Goal: Complete application form: Complete application form

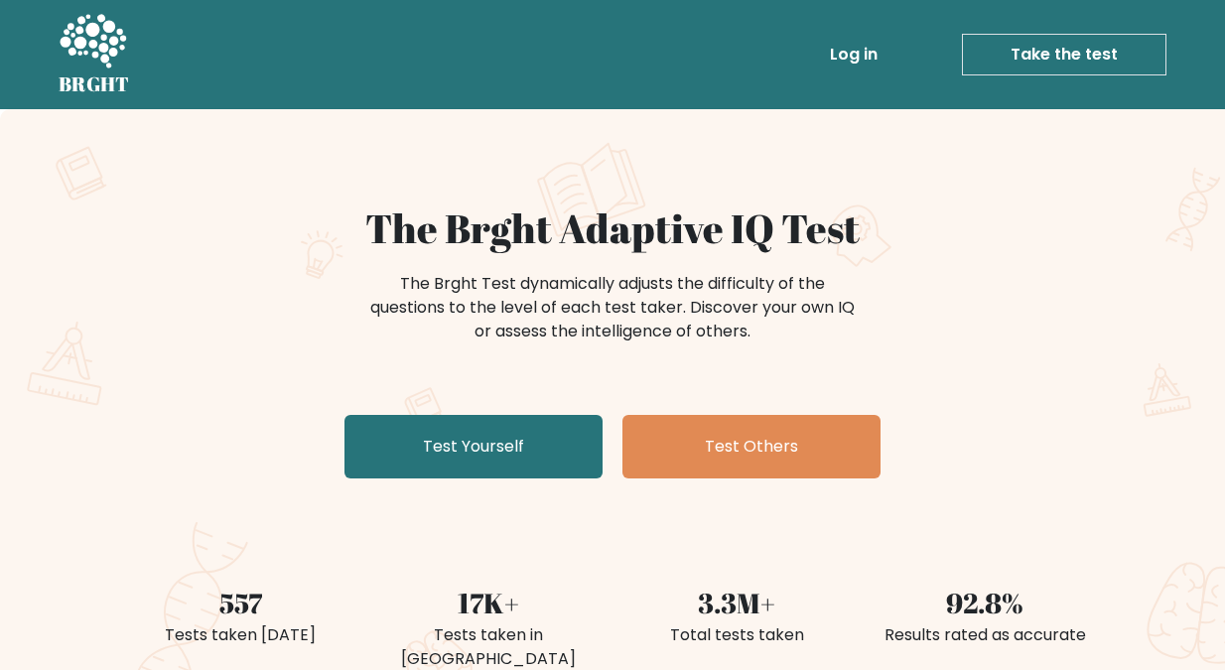
click at [1059, 47] on link "Take the test" at bounding box center [1064, 55] width 204 height 42
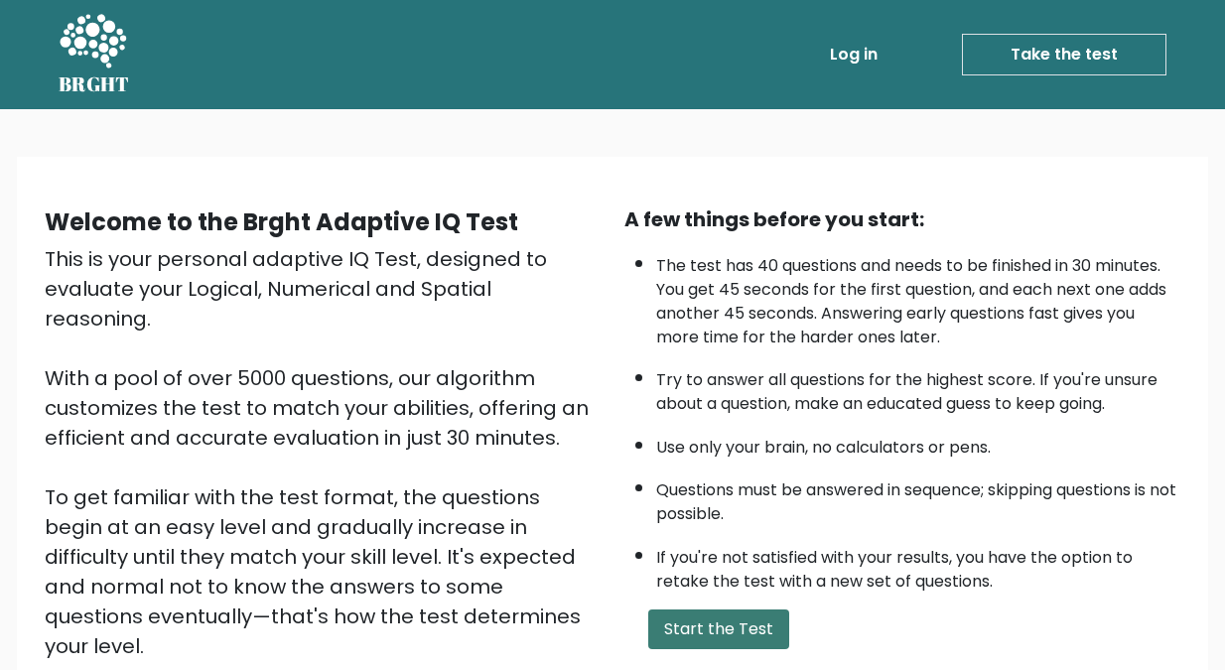
click at [720, 623] on button "Start the Test" at bounding box center [718, 629] width 141 height 40
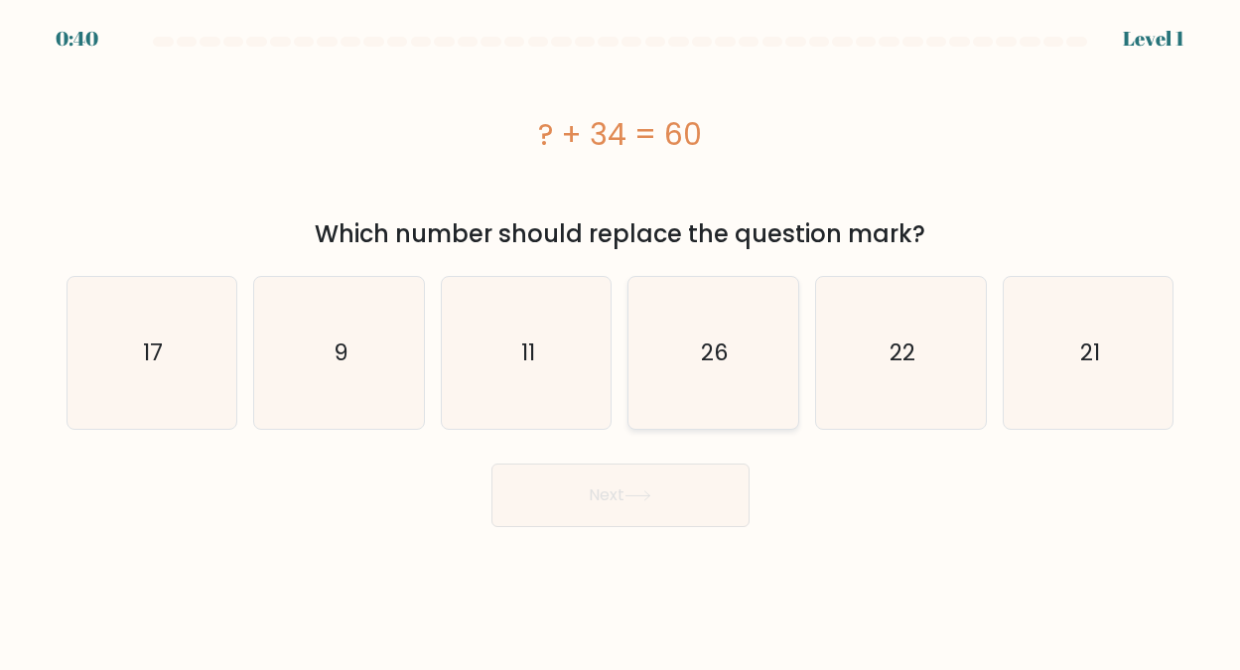
click at [715, 351] on text "26" at bounding box center [715, 352] width 28 height 32
click at [621, 340] on input "d. 26" at bounding box center [620, 338] width 1 height 5
radio input "true"
click at [596, 492] on button "Next" at bounding box center [620, 496] width 258 height 64
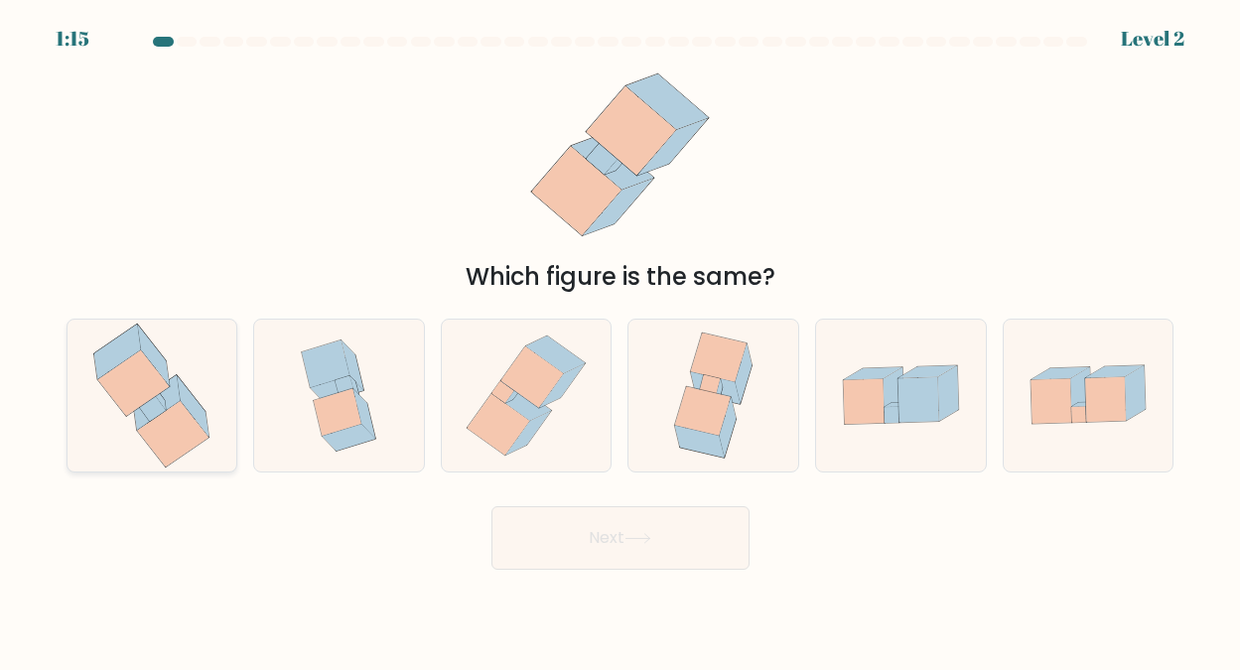
click at [152, 403] on icon at bounding box center [153, 409] width 27 height 26
click at [620, 340] on input "a." at bounding box center [620, 338] width 1 height 5
radio input "true"
click at [597, 532] on button "Next" at bounding box center [620, 538] width 258 height 64
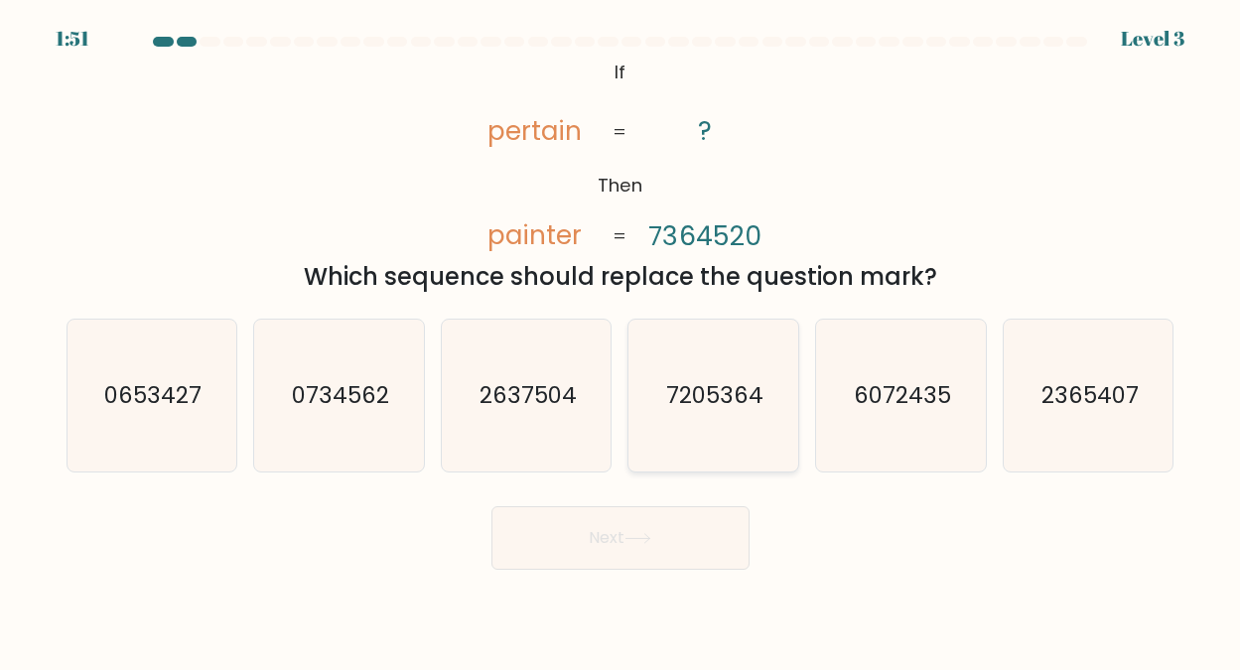
click at [715, 397] on text "7205364" at bounding box center [714, 395] width 97 height 32
click at [621, 340] on input "d. 7205364" at bounding box center [620, 338] width 1 height 5
radio input "true"
click at [629, 537] on icon at bounding box center [637, 538] width 27 height 11
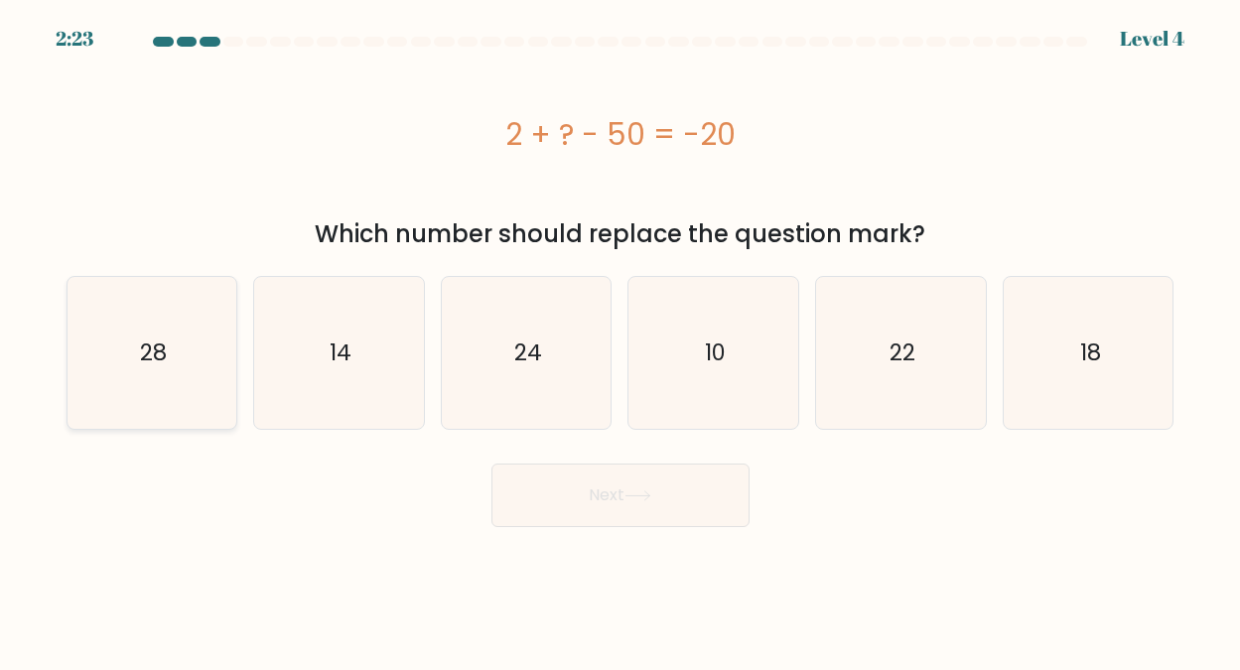
click at [161, 354] on text "28" at bounding box center [153, 352] width 27 height 32
click at [620, 340] on input "a. 28" at bounding box center [620, 338] width 1 height 5
radio input "true"
click at [618, 495] on button "Next" at bounding box center [620, 496] width 258 height 64
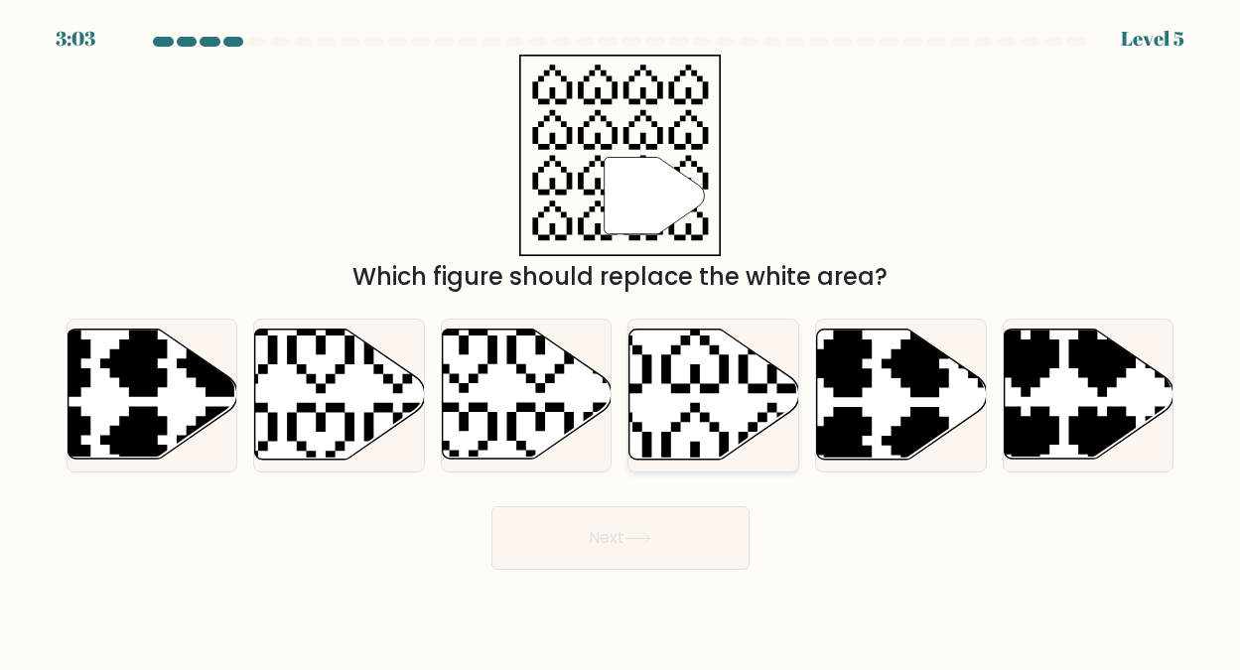
click at [686, 360] on icon at bounding box center [714, 395] width 170 height 130
click at [621, 340] on input "d." at bounding box center [620, 338] width 1 height 5
radio input "true"
click at [605, 529] on button "Next" at bounding box center [620, 538] width 258 height 64
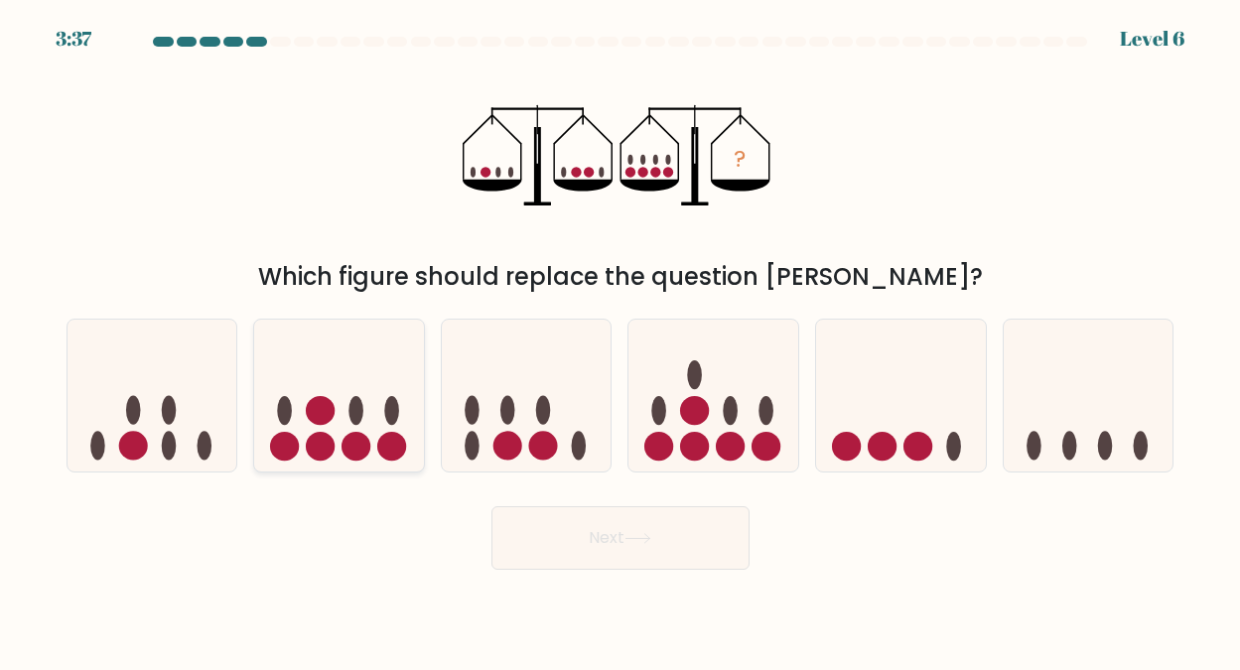
click at [326, 414] on circle at bounding box center [320, 410] width 29 height 29
click at [620, 340] on input "b." at bounding box center [620, 338] width 1 height 5
radio input "true"
click at [612, 529] on button "Next" at bounding box center [620, 538] width 258 height 64
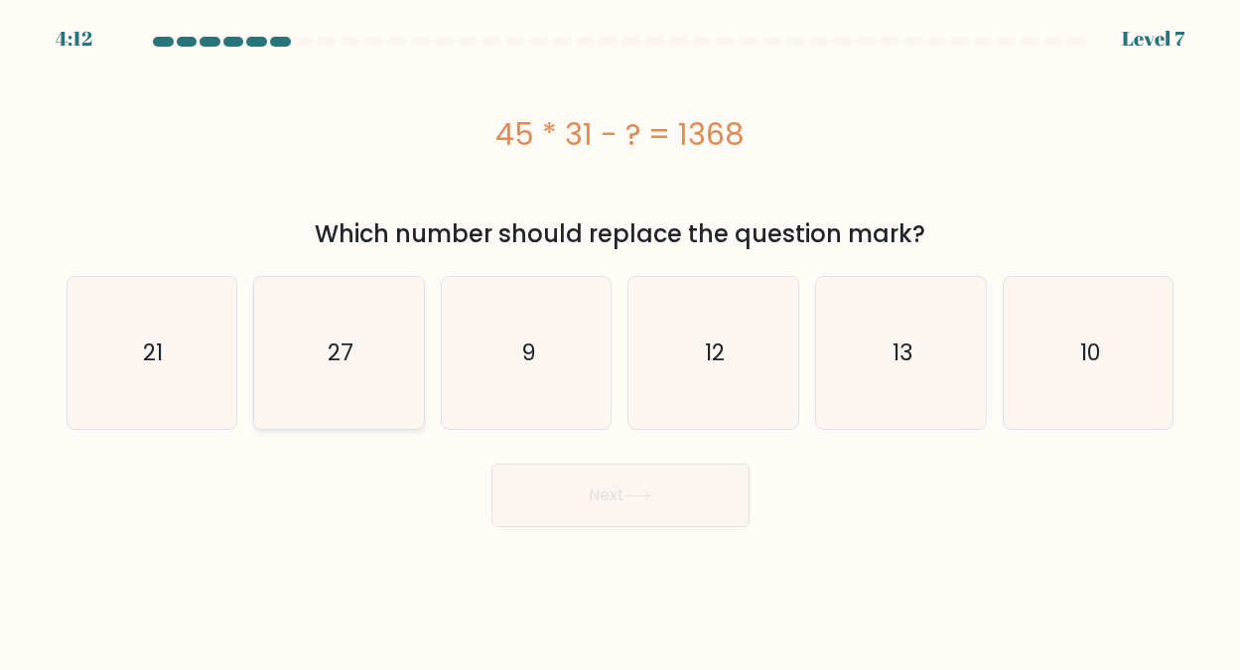
drag, startPoint x: 337, startPoint y: 356, endPoint x: 337, endPoint y: 368, distance: 11.9
click at [337, 355] on text "27" at bounding box center [341, 352] width 26 height 32
click at [620, 340] on input "b. 27" at bounding box center [620, 338] width 1 height 5
radio input "true"
click at [588, 486] on button "Next" at bounding box center [620, 496] width 258 height 64
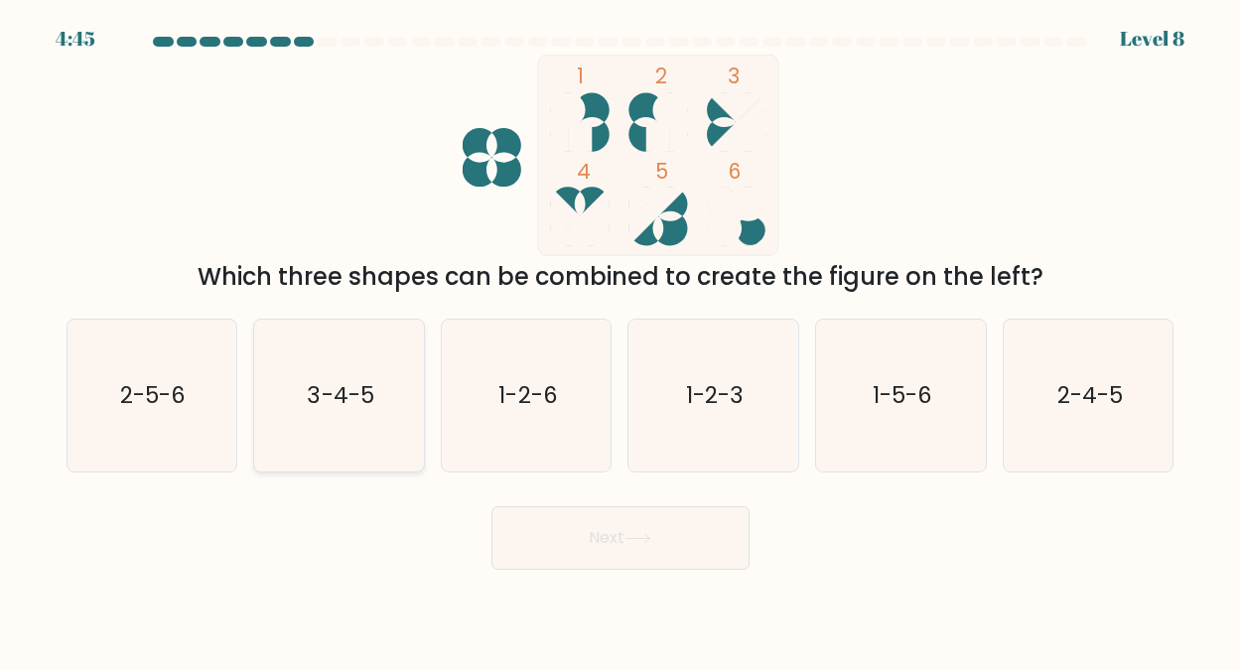
click at [339, 389] on text "3-4-5" at bounding box center [341, 395] width 67 height 32
click at [620, 340] on input "b. 3-4-5" at bounding box center [620, 338] width 1 height 5
radio input "true"
click at [601, 535] on button "Next" at bounding box center [620, 538] width 258 height 64
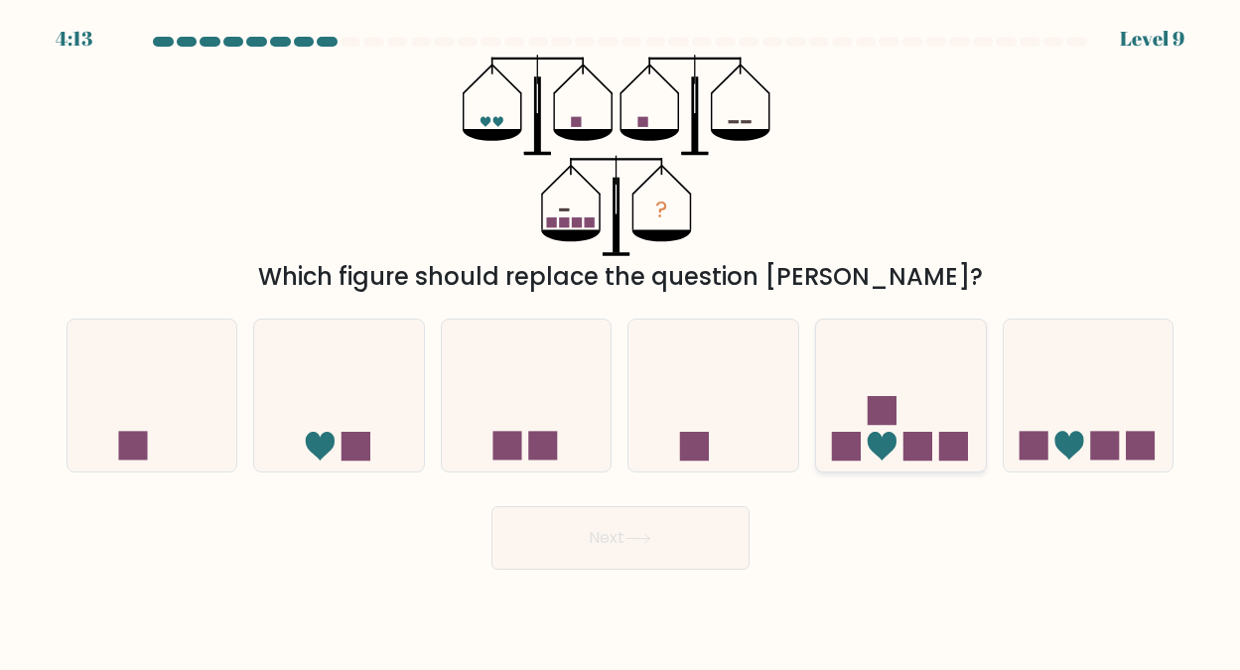
click at [882, 428] on icon at bounding box center [901, 395] width 170 height 140
click at [621, 340] on input "e." at bounding box center [620, 338] width 1 height 5
radio input "true"
click at [609, 538] on button "Next" at bounding box center [620, 538] width 258 height 64
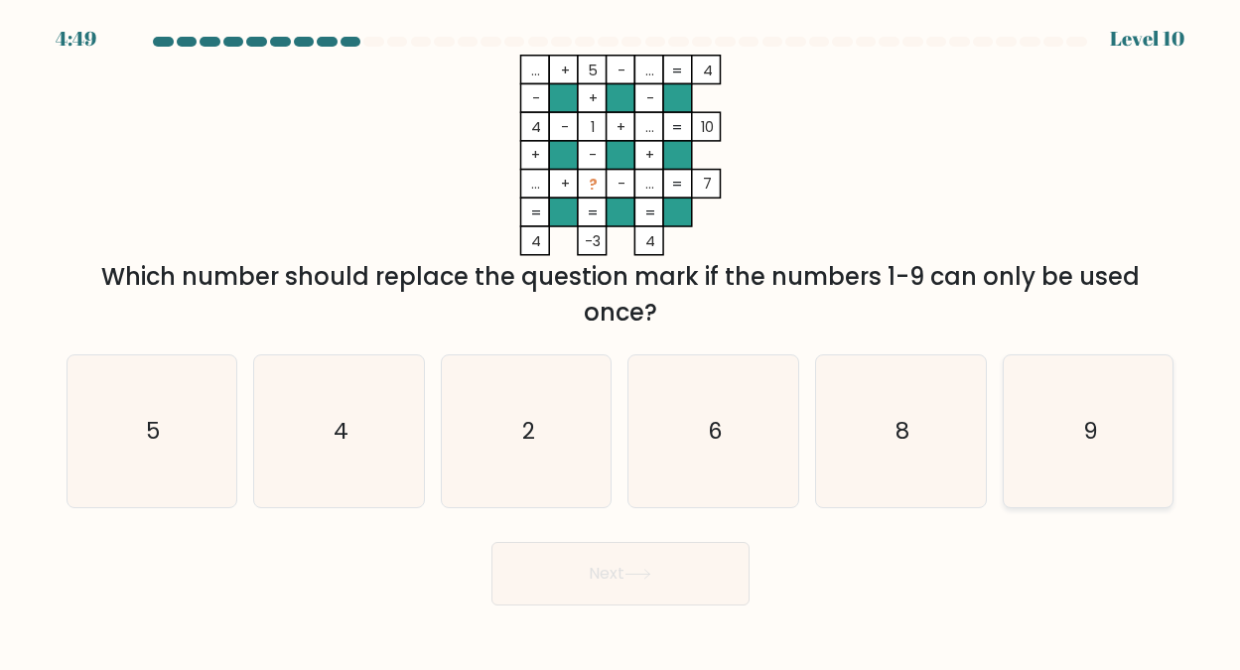
click at [1080, 425] on icon "9" at bounding box center [1088, 431] width 152 height 152
click at [621, 340] on input "f. 9" at bounding box center [620, 338] width 1 height 5
radio input "true"
click at [609, 566] on button "Next" at bounding box center [620, 574] width 258 height 64
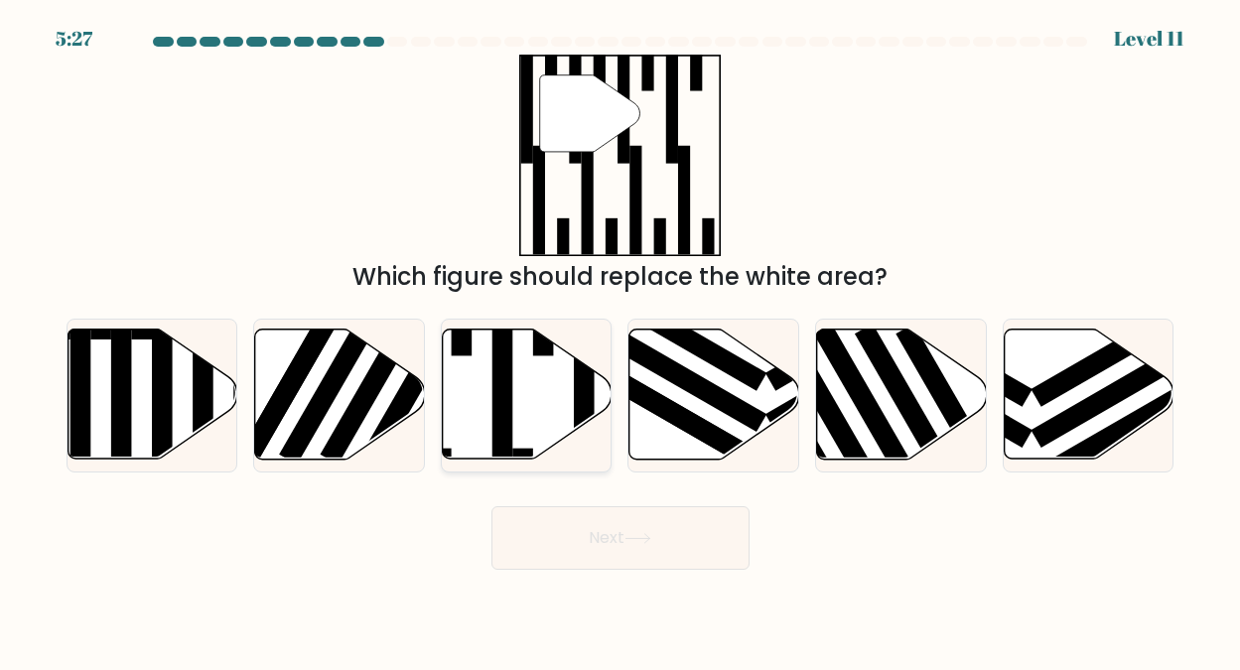
click at [465, 395] on icon at bounding box center [528, 395] width 170 height 130
click at [620, 340] on input "c." at bounding box center [620, 338] width 1 height 5
radio input "true"
click at [611, 533] on button "Next" at bounding box center [620, 538] width 258 height 64
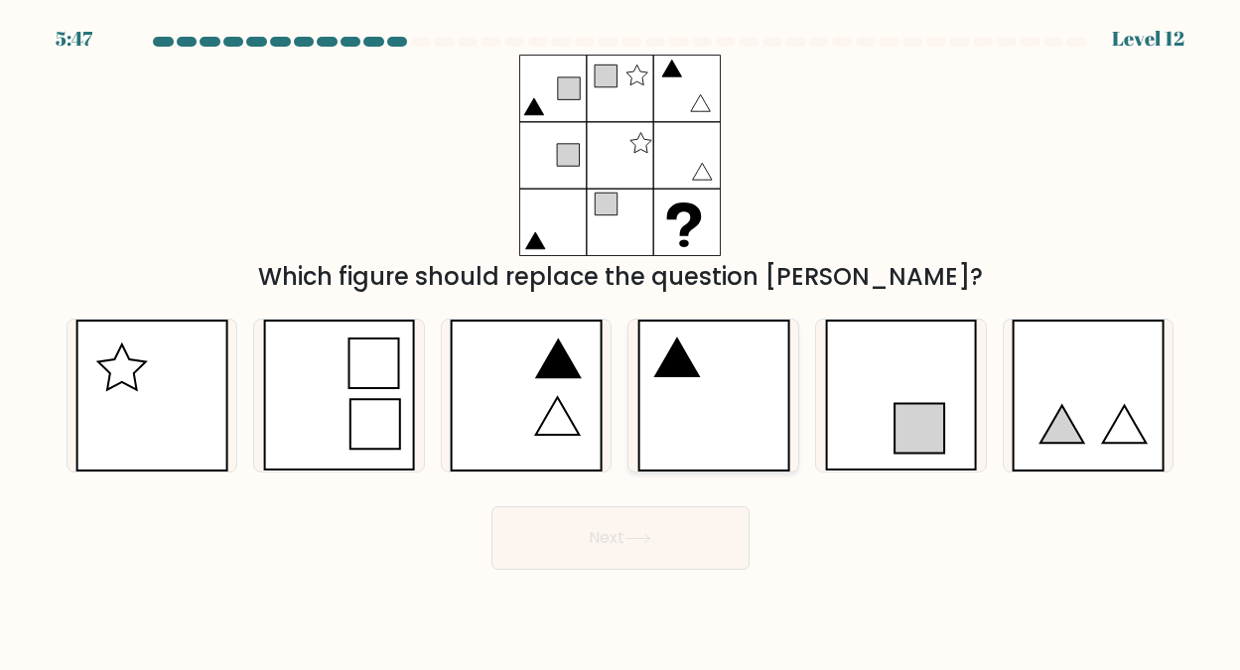
click at [694, 380] on icon at bounding box center [713, 396] width 153 height 152
click at [621, 340] on input "d." at bounding box center [620, 338] width 1 height 5
radio input "true"
click at [605, 536] on button "Next" at bounding box center [620, 538] width 258 height 64
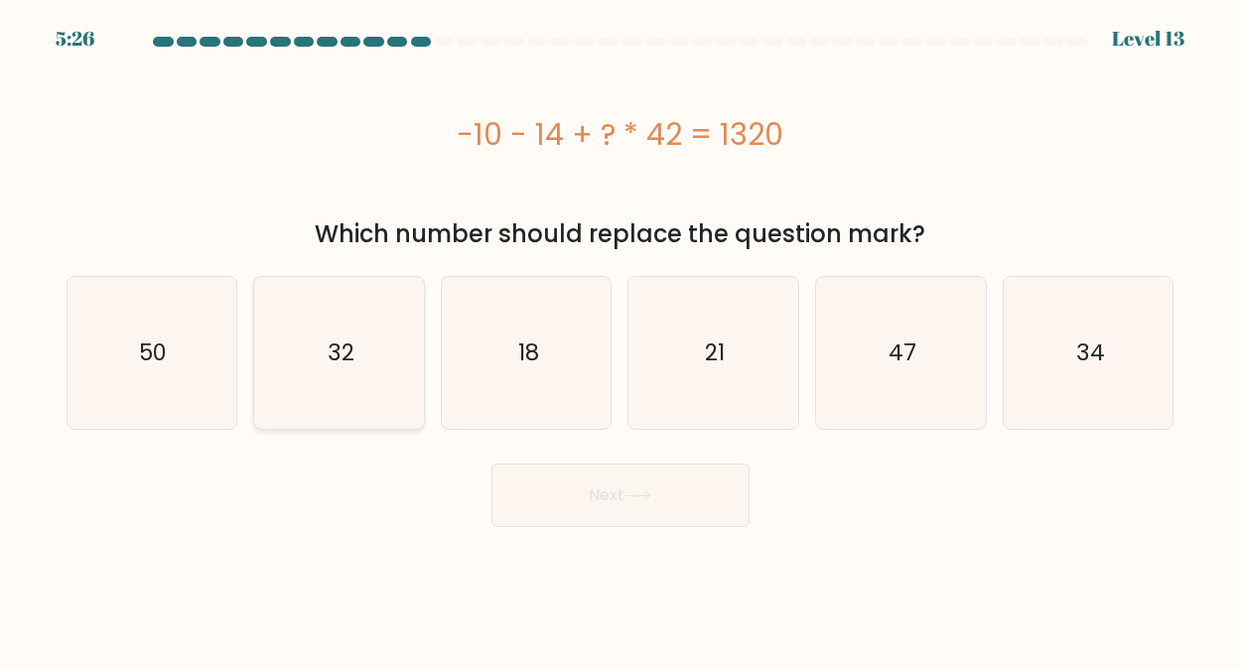
click at [351, 345] on text "32" at bounding box center [341, 352] width 27 height 32
click at [620, 340] on input "b. 32" at bounding box center [620, 338] width 1 height 5
radio input "true"
click at [599, 485] on button "Next" at bounding box center [620, 496] width 258 height 64
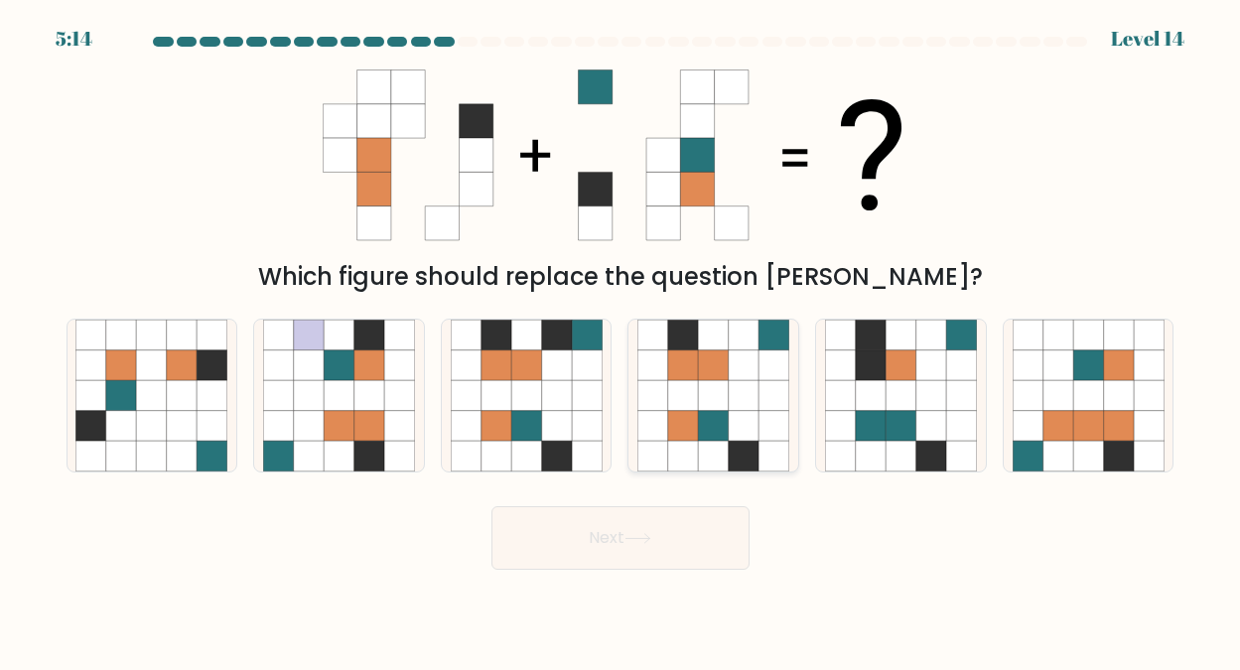
click at [740, 387] on icon at bounding box center [744, 395] width 30 height 30
click at [621, 340] on input "d." at bounding box center [620, 338] width 1 height 5
radio input "true"
click at [602, 535] on button "Next" at bounding box center [620, 538] width 258 height 64
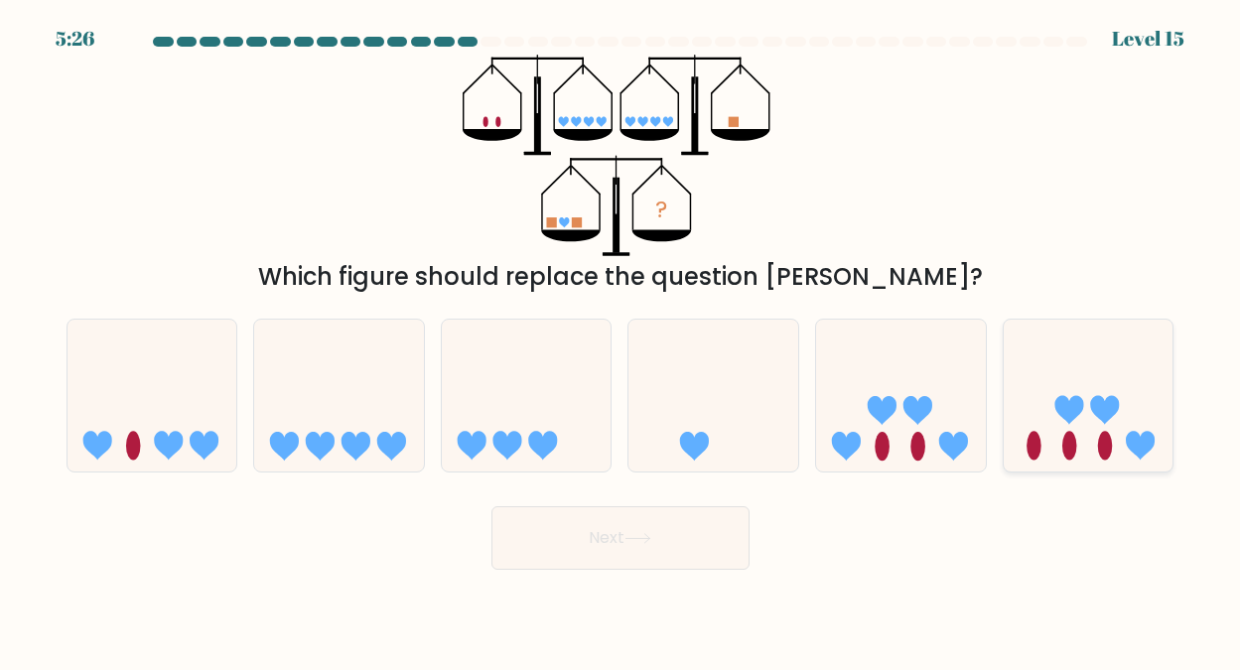
click at [1074, 414] on icon at bounding box center [1068, 410] width 29 height 29
click at [621, 340] on input "f." at bounding box center [620, 338] width 1 height 5
radio input "true"
click at [616, 534] on button "Next" at bounding box center [620, 538] width 258 height 64
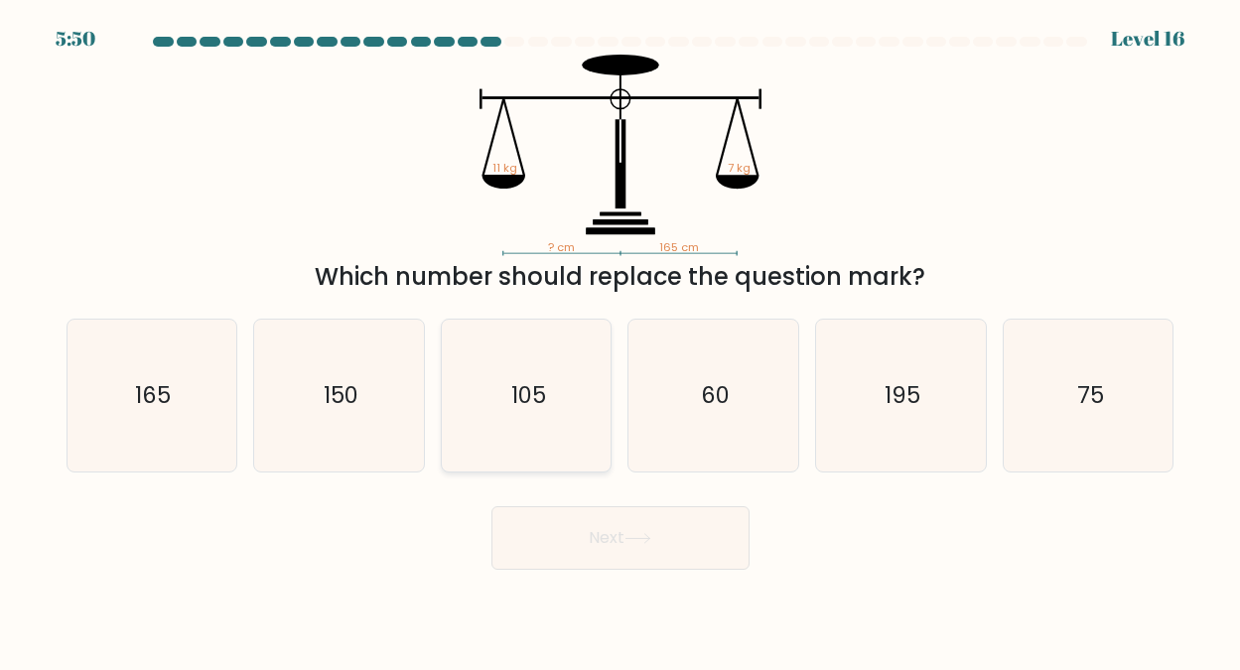
click at [530, 390] on text "105" at bounding box center [527, 395] width 35 height 32
click at [620, 340] on input "c. 105" at bounding box center [620, 338] width 1 height 5
radio input "true"
click at [608, 533] on button "Next" at bounding box center [620, 538] width 258 height 64
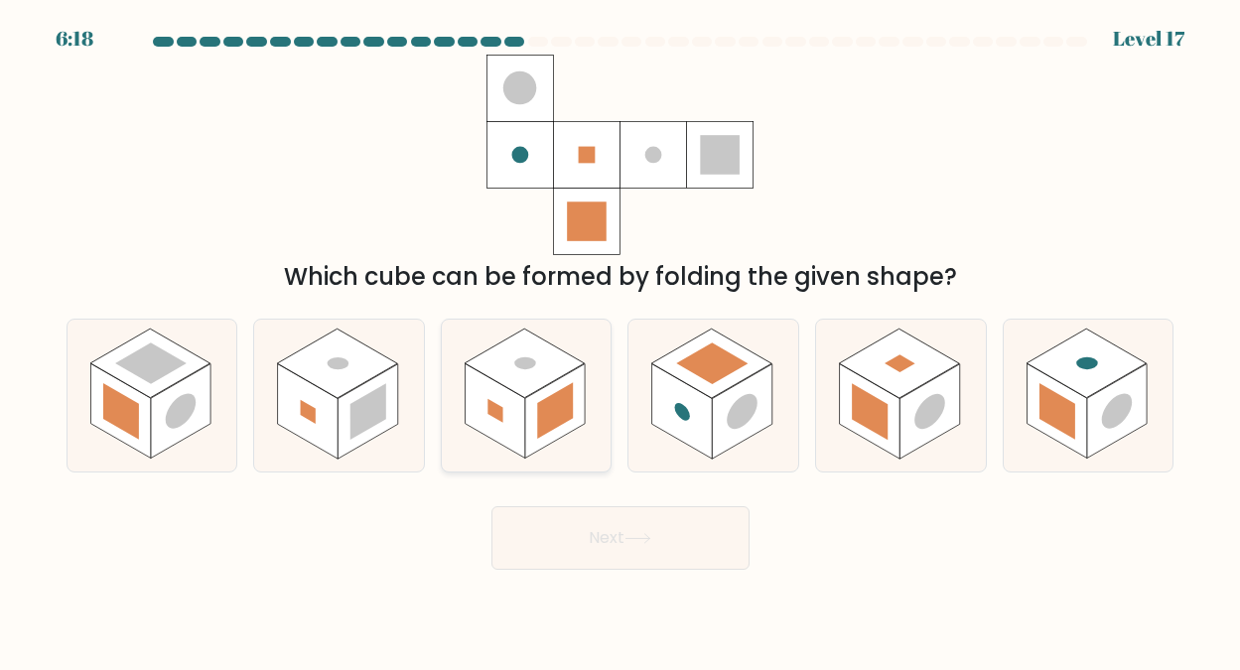
click at [545, 377] on rect at bounding box center [525, 363] width 120 height 69
click at [620, 340] on input "c." at bounding box center [620, 338] width 1 height 5
radio input "true"
click at [624, 535] on button "Next" at bounding box center [620, 538] width 258 height 64
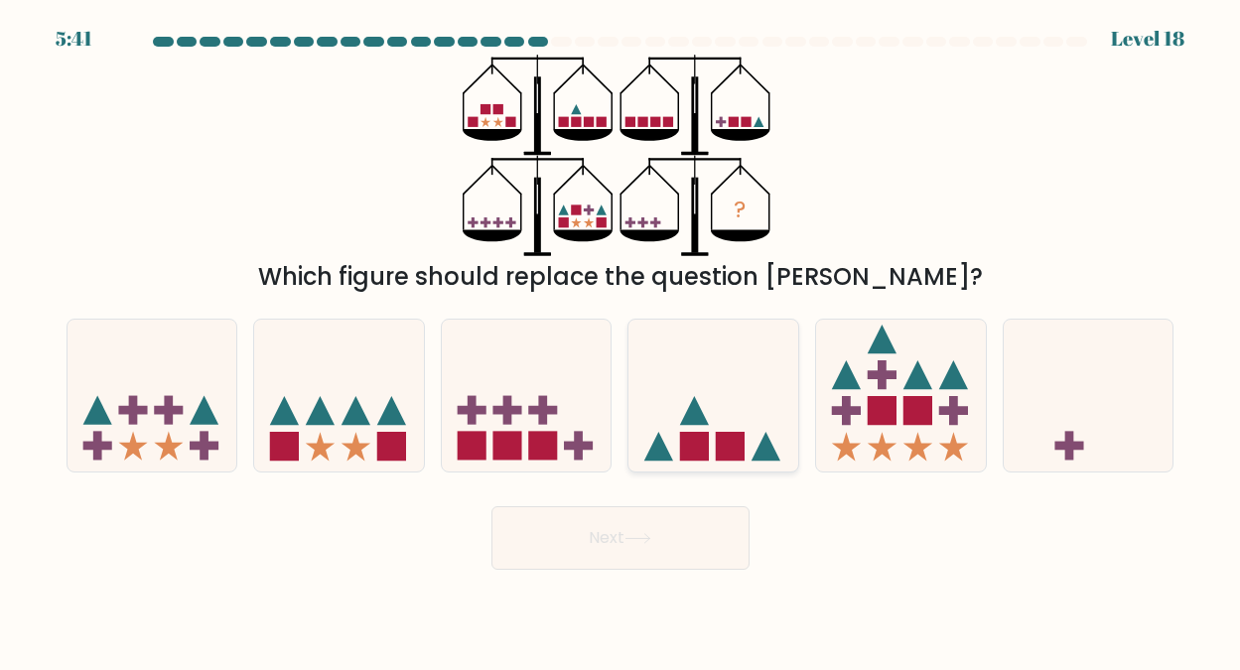
click at [714, 387] on icon at bounding box center [713, 395] width 170 height 140
click at [621, 340] on input "d." at bounding box center [620, 338] width 1 height 5
radio input "true"
click at [621, 534] on button "Next" at bounding box center [620, 538] width 258 height 64
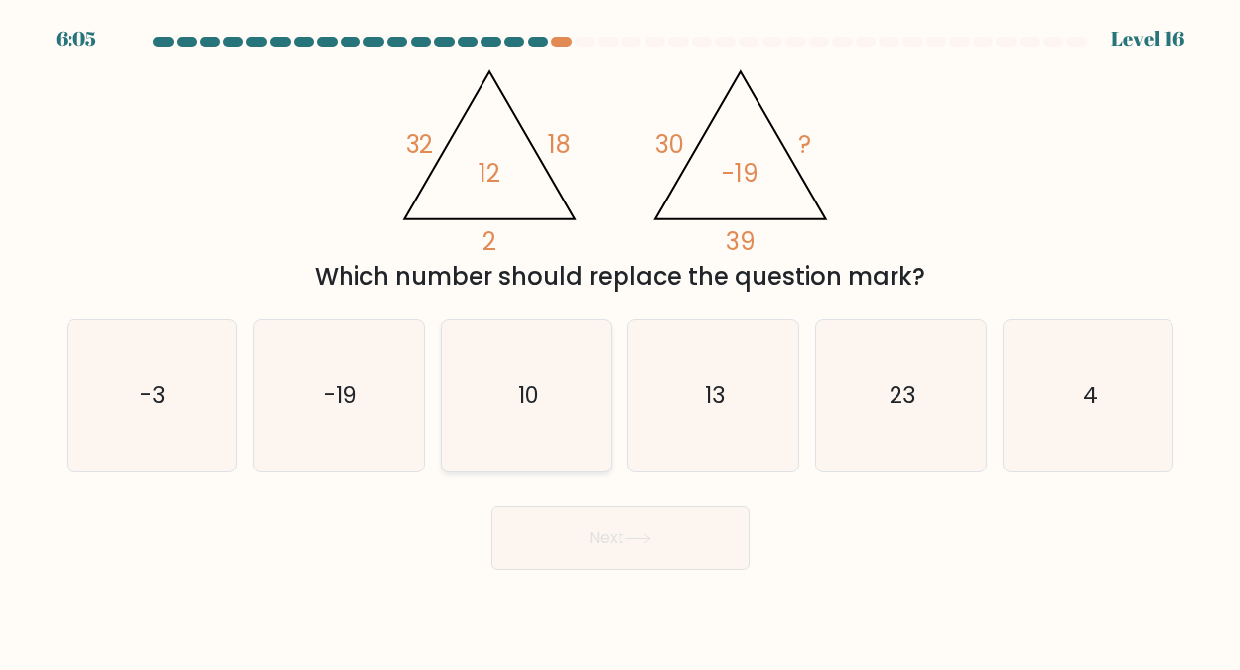
click at [524, 399] on text "10" at bounding box center [527, 395] width 21 height 32
click at [620, 340] on input "c. 10" at bounding box center [620, 338] width 1 height 5
radio input "true"
click at [634, 533] on icon at bounding box center [637, 538] width 27 height 11
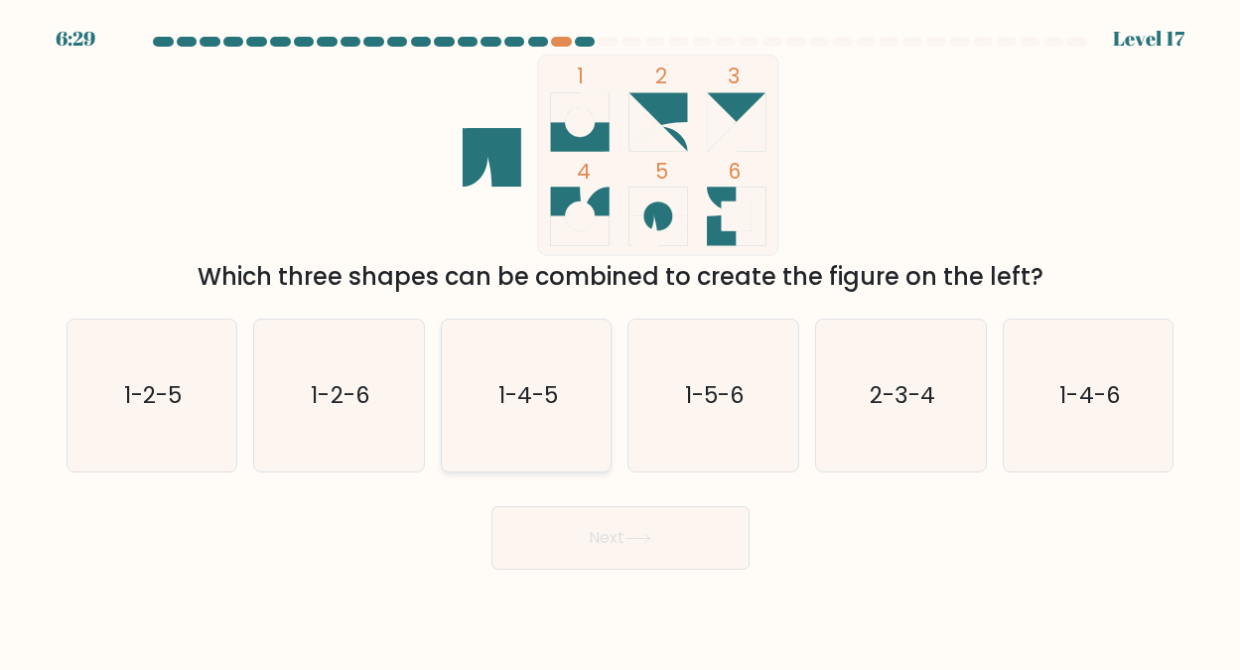
click at [540, 389] on text "1-4-5" at bounding box center [528, 395] width 60 height 32
click at [620, 340] on input "c. 1-4-5" at bounding box center [620, 338] width 1 height 5
radio input "true"
click at [617, 533] on button "Next" at bounding box center [620, 538] width 258 height 64
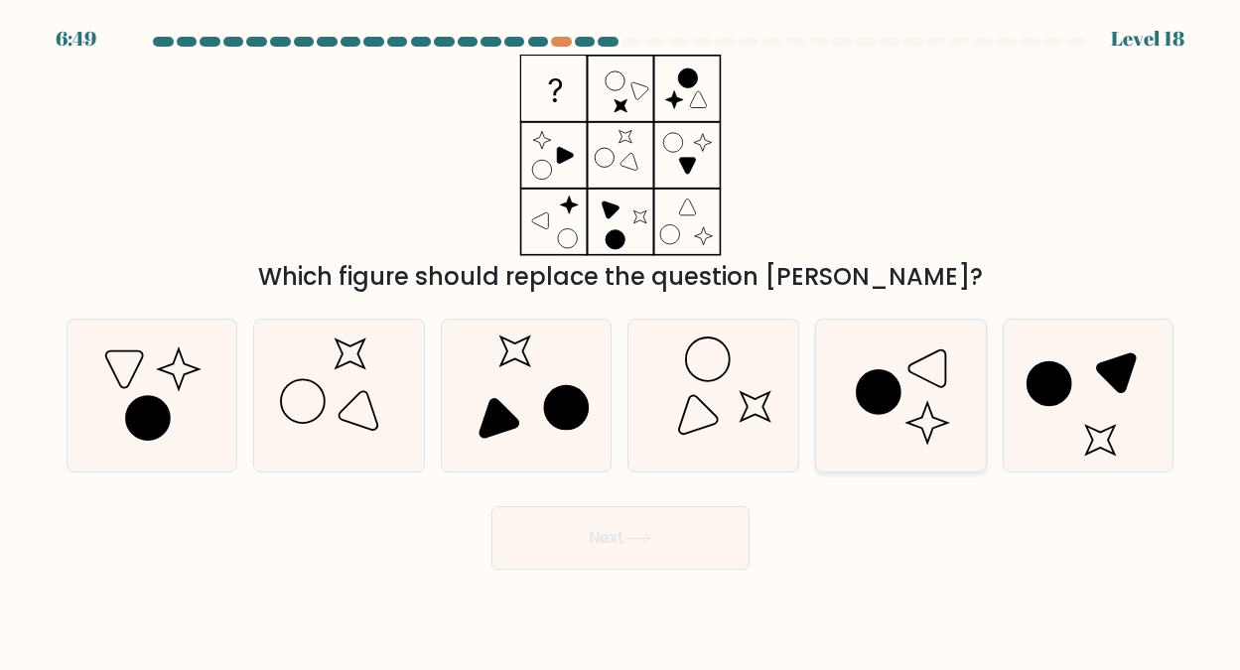
click at [876, 353] on icon at bounding box center [901, 396] width 152 height 152
click at [621, 340] on input "e." at bounding box center [620, 338] width 1 height 5
radio input "true"
click at [602, 531] on button "Next" at bounding box center [620, 538] width 258 height 64
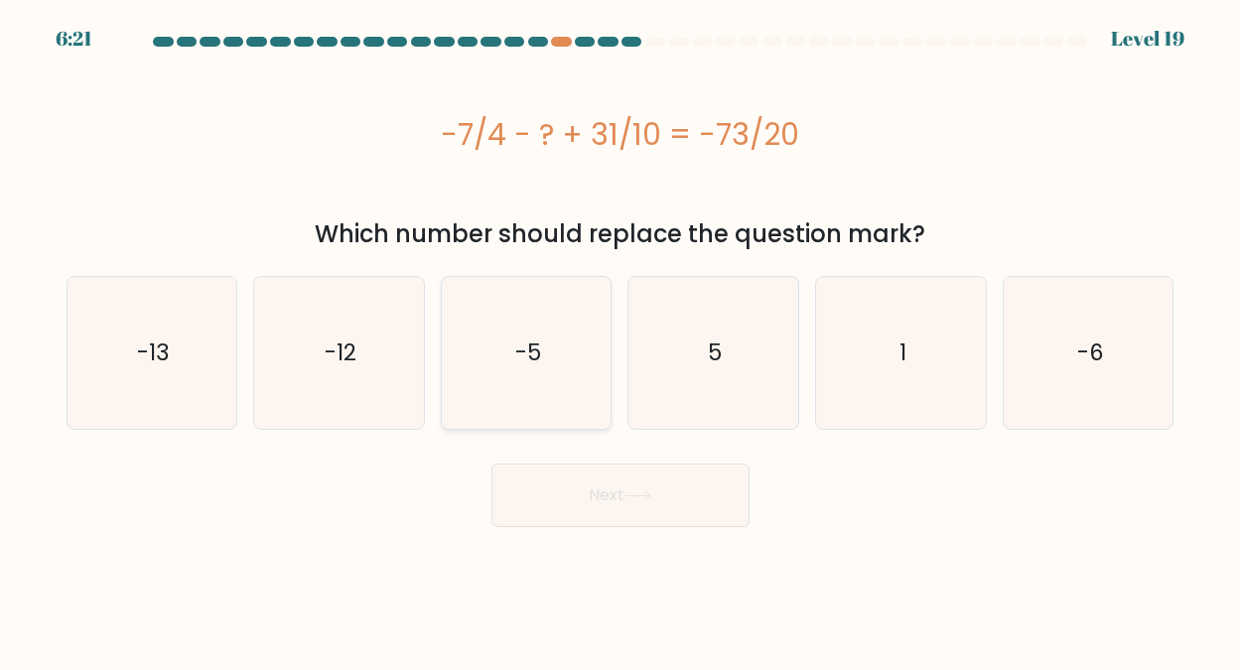
click at [558, 324] on icon "-5" at bounding box center [527, 353] width 152 height 152
click at [620, 336] on input "c. -5" at bounding box center [620, 338] width 1 height 5
radio input "true"
click at [590, 493] on button "Next" at bounding box center [620, 496] width 258 height 64
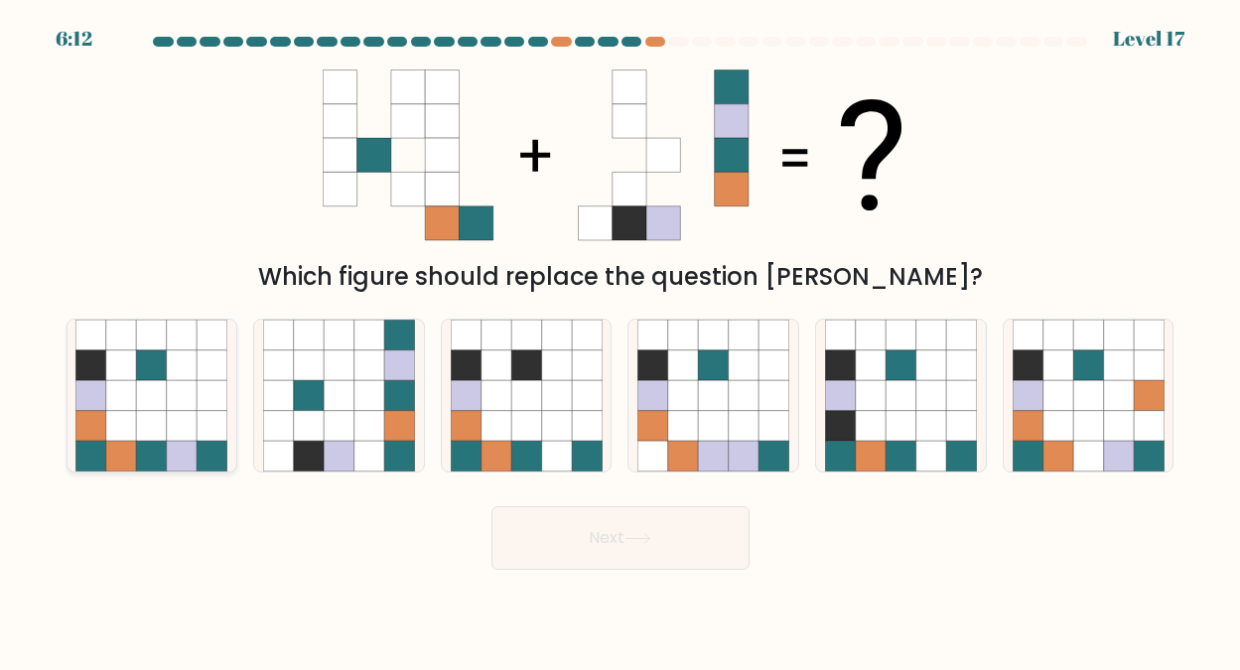
click at [139, 393] on icon at bounding box center [152, 395] width 30 height 30
click at [620, 340] on input "a." at bounding box center [620, 338] width 1 height 5
radio input "true"
click at [596, 532] on button "Next" at bounding box center [620, 538] width 258 height 64
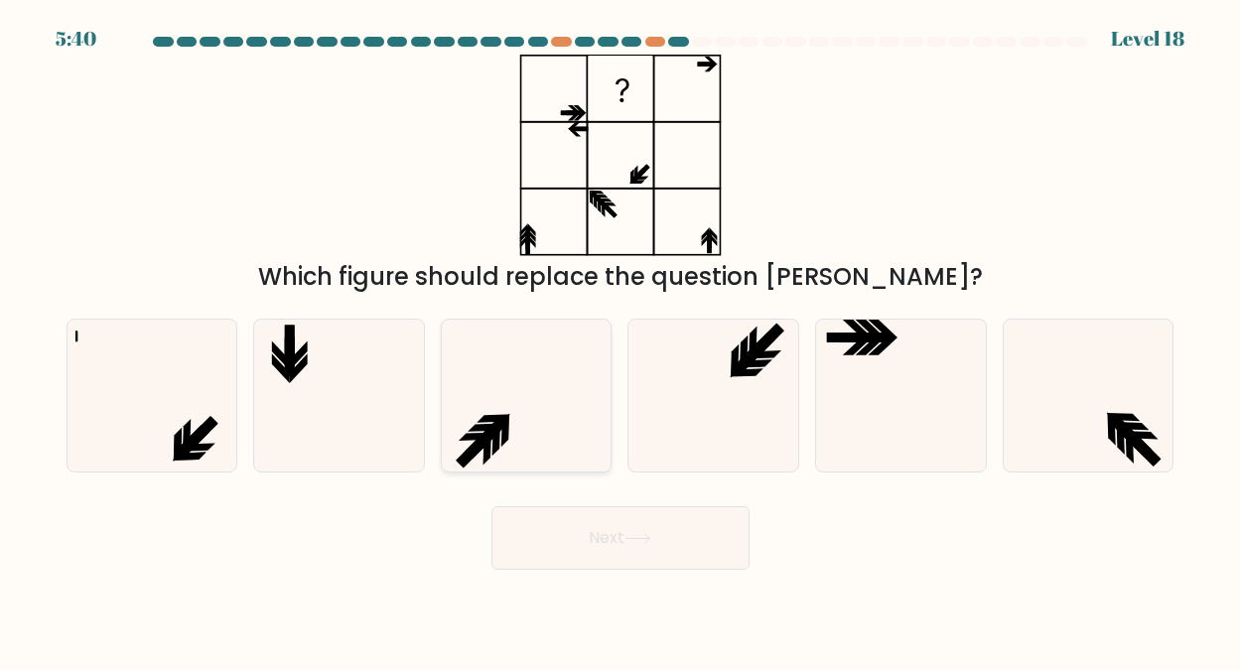
click at [543, 389] on icon at bounding box center [527, 396] width 152 height 152
click at [620, 340] on input "c." at bounding box center [620, 338] width 1 height 5
radio input "true"
click at [606, 541] on button "Next" at bounding box center [620, 538] width 258 height 64
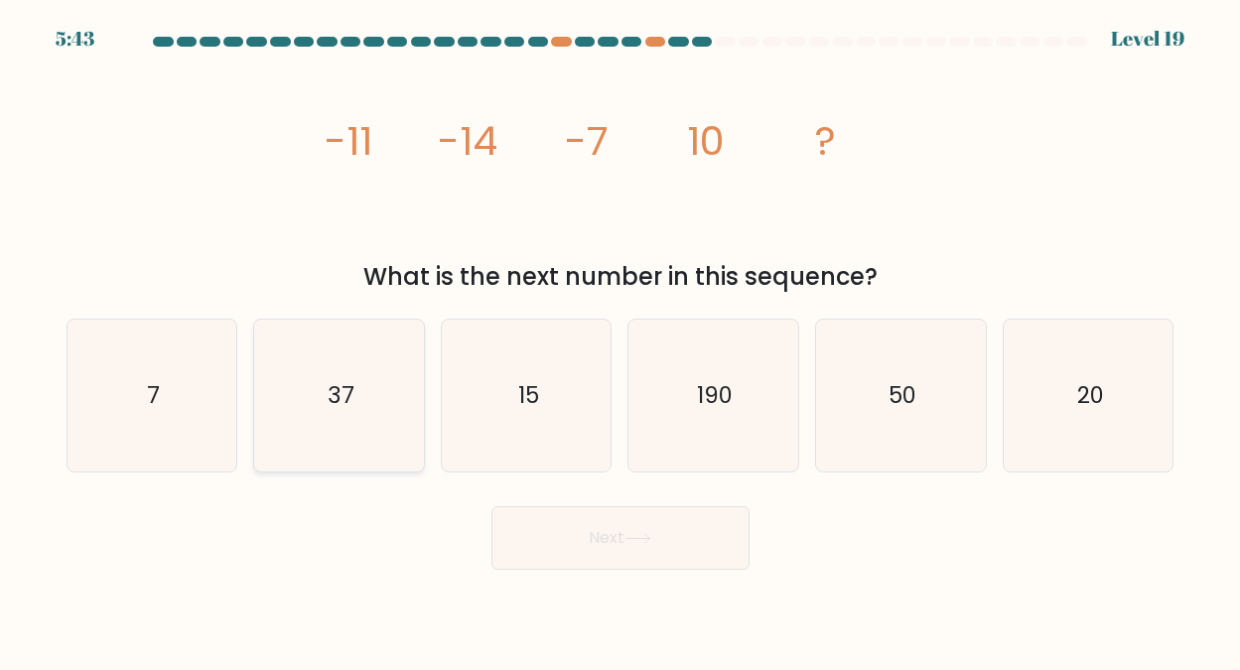
click at [352, 399] on text "37" at bounding box center [341, 395] width 27 height 32
click at [620, 340] on input "b. 37" at bounding box center [620, 338] width 1 height 5
radio input "true"
click at [621, 534] on button "Next" at bounding box center [620, 538] width 258 height 64
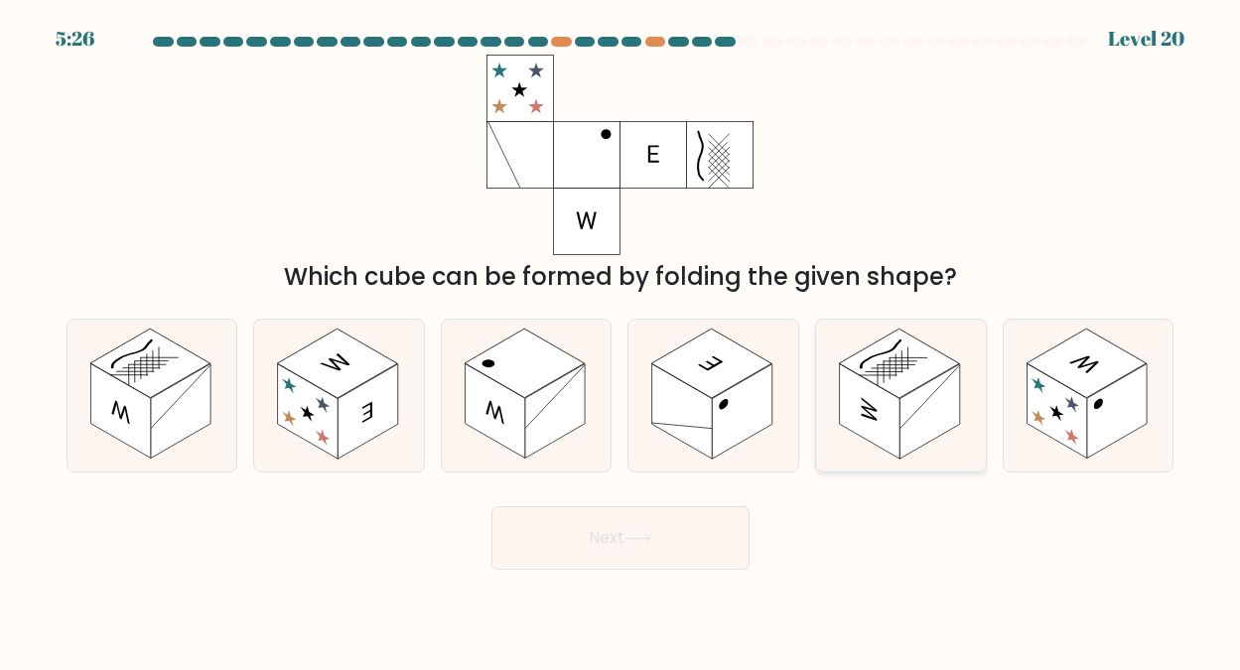
click at [914, 383] on rect at bounding box center [899, 363] width 120 height 69
click at [621, 340] on input "e." at bounding box center [620, 338] width 1 height 5
radio input "true"
click at [623, 537] on button "Next" at bounding box center [620, 538] width 258 height 64
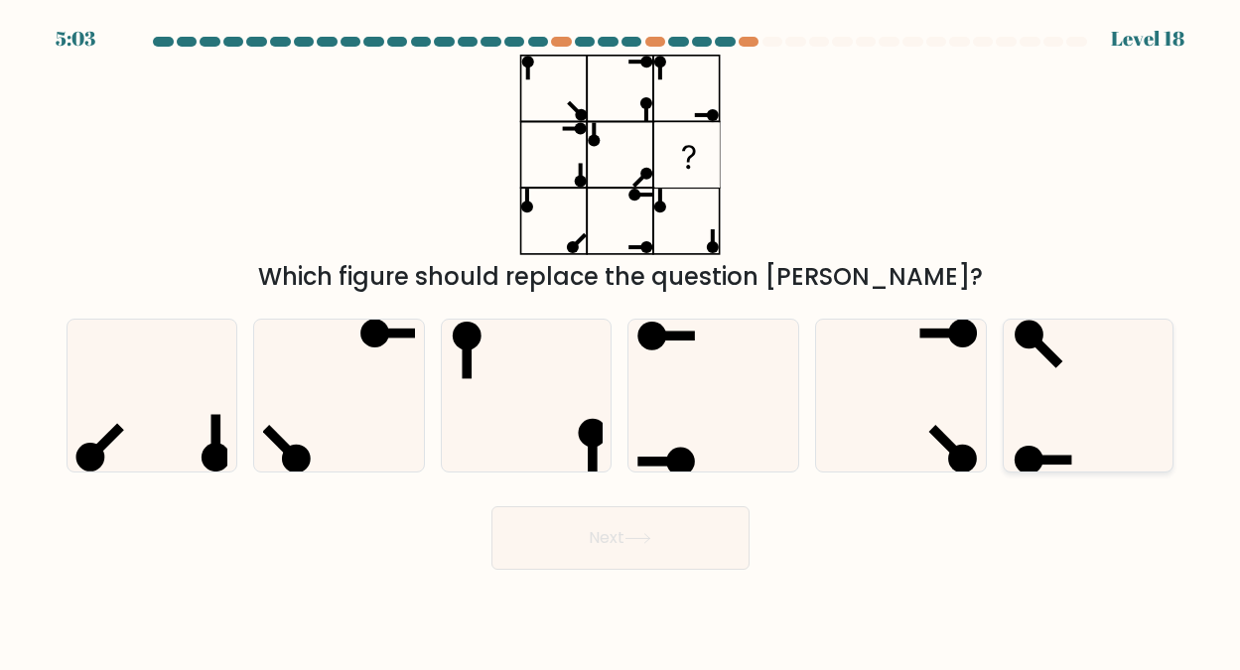
click at [1065, 395] on icon at bounding box center [1088, 396] width 152 height 152
click at [621, 340] on input "f." at bounding box center [620, 338] width 1 height 5
radio input "true"
click at [618, 536] on button "Next" at bounding box center [620, 538] width 258 height 64
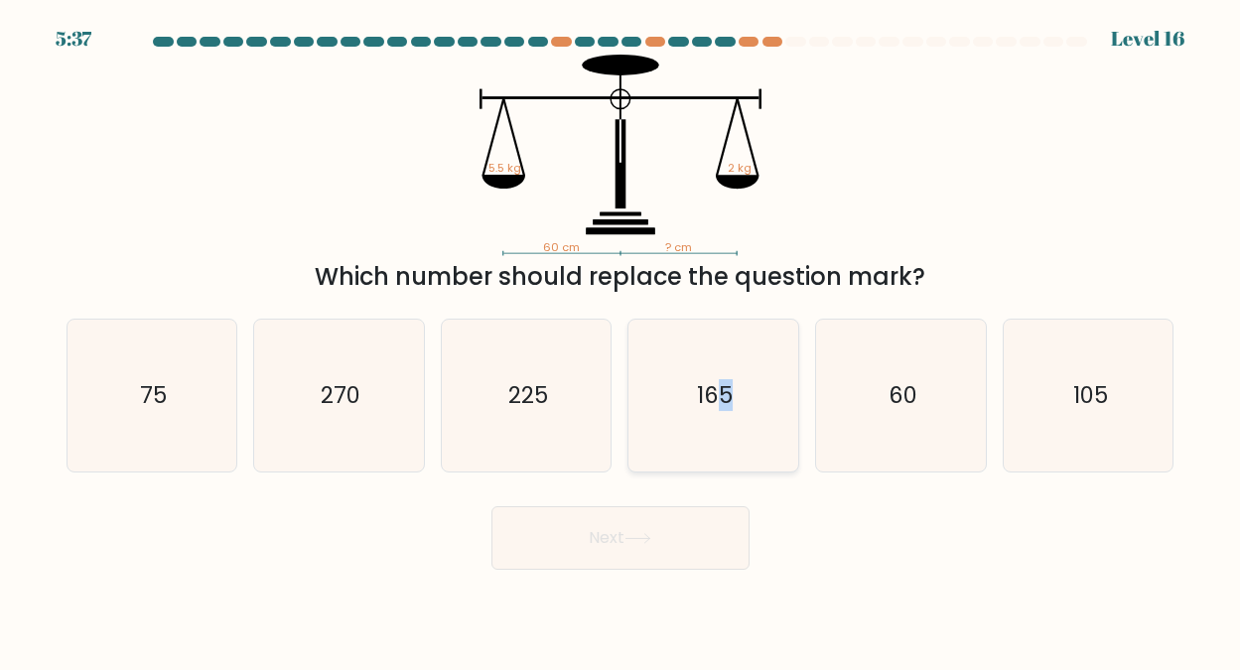
click at [727, 380] on text "165" at bounding box center [715, 395] width 36 height 32
drag, startPoint x: 727, startPoint y: 380, endPoint x: 677, endPoint y: 417, distance: 61.7
click at [677, 417] on icon "165" at bounding box center [713, 396] width 152 height 152
click at [621, 340] on input "d. 165" at bounding box center [620, 338] width 1 height 5
radio input "true"
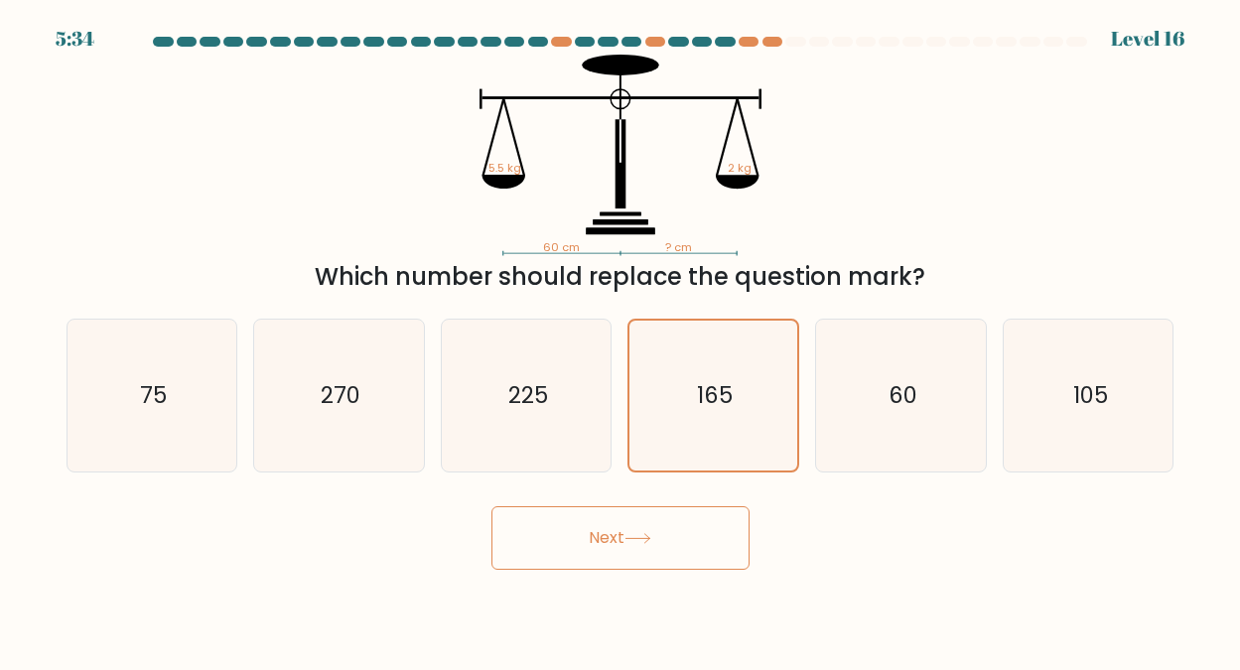
click at [617, 530] on button "Next" at bounding box center [620, 538] width 258 height 64
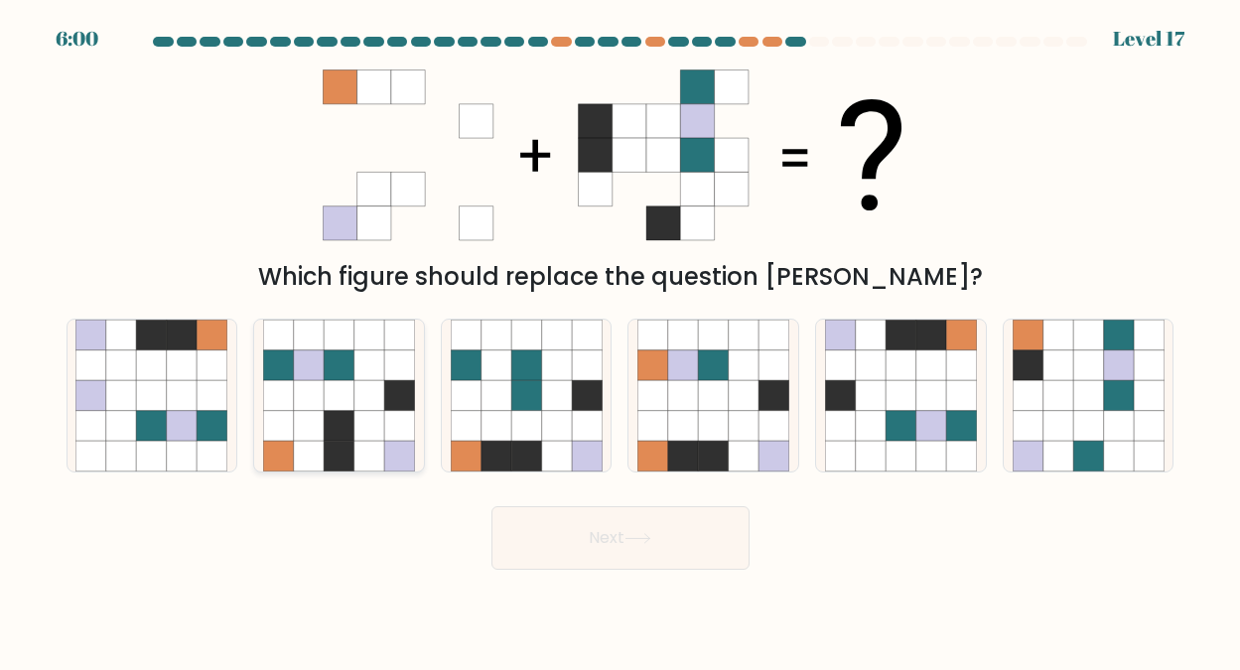
click at [357, 402] on icon at bounding box center [369, 395] width 30 height 30
click at [620, 340] on input "b." at bounding box center [620, 338] width 1 height 5
radio input "true"
click at [614, 527] on button "Next" at bounding box center [620, 538] width 258 height 64
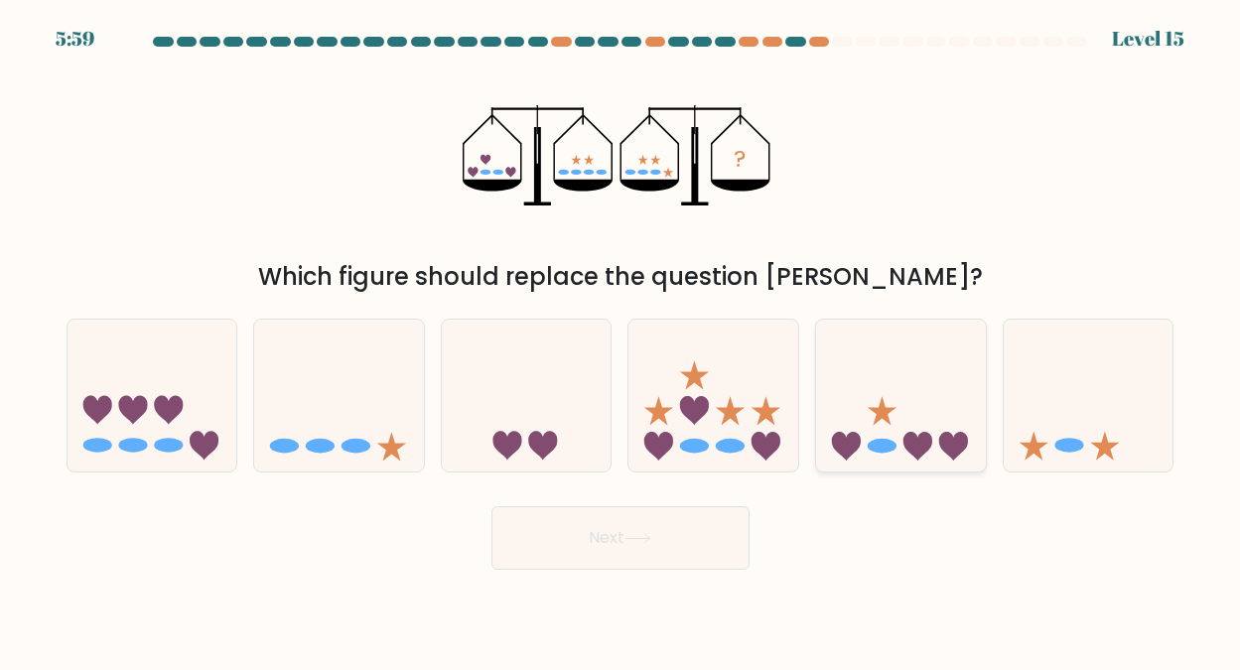
click at [878, 431] on icon at bounding box center [901, 395] width 170 height 140
click at [621, 340] on input "e." at bounding box center [620, 338] width 1 height 5
radio input "true"
click at [627, 532] on button "Next" at bounding box center [620, 538] width 258 height 64
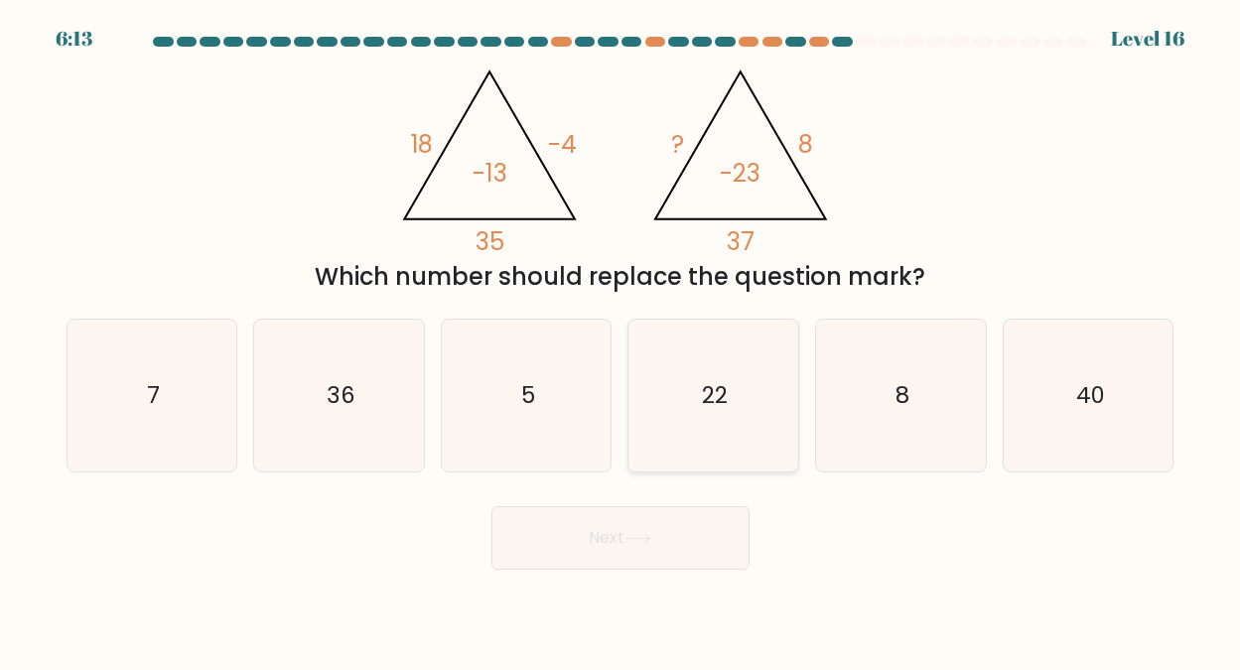
click at [714, 398] on text "22" at bounding box center [715, 395] width 26 height 32
click at [621, 340] on input "d. 22" at bounding box center [620, 338] width 1 height 5
radio input "true"
click at [601, 526] on button "Next" at bounding box center [620, 538] width 258 height 64
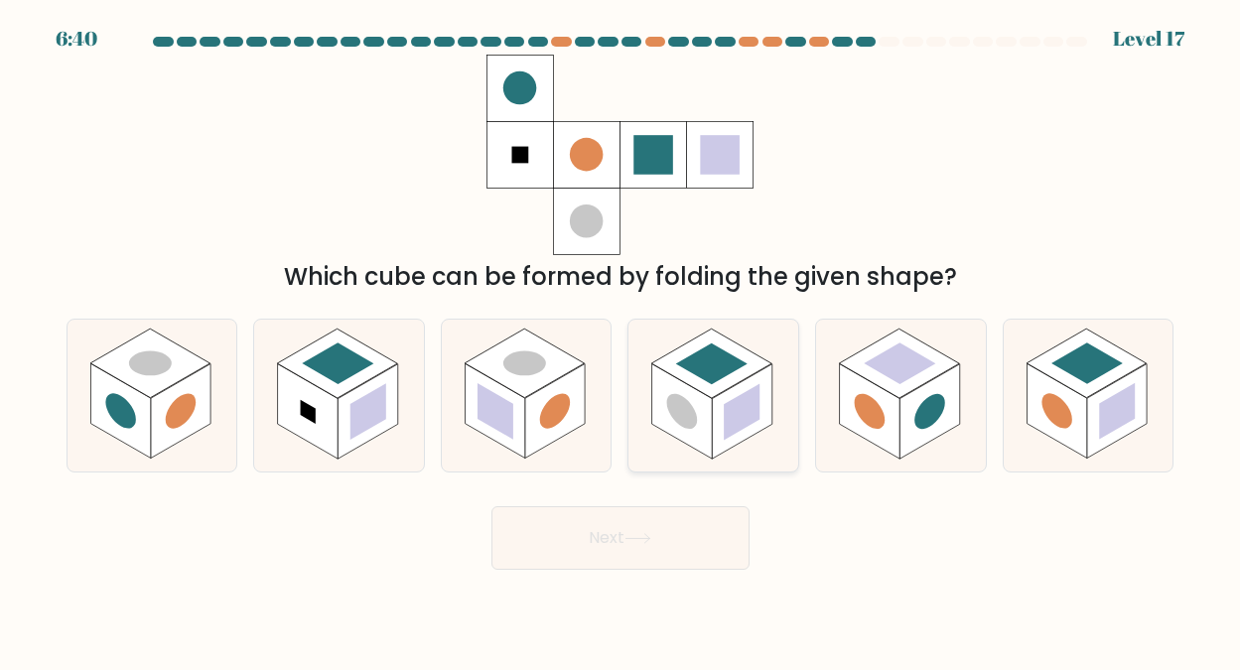
click at [719, 374] on rect at bounding box center [711, 363] width 71 height 42
click at [621, 340] on input "d." at bounding box center [620, 338] width 1 height 5
radio input "true"
click at [612, 529] on button "Next" at bounding box center [620, 538] width 258 height 64
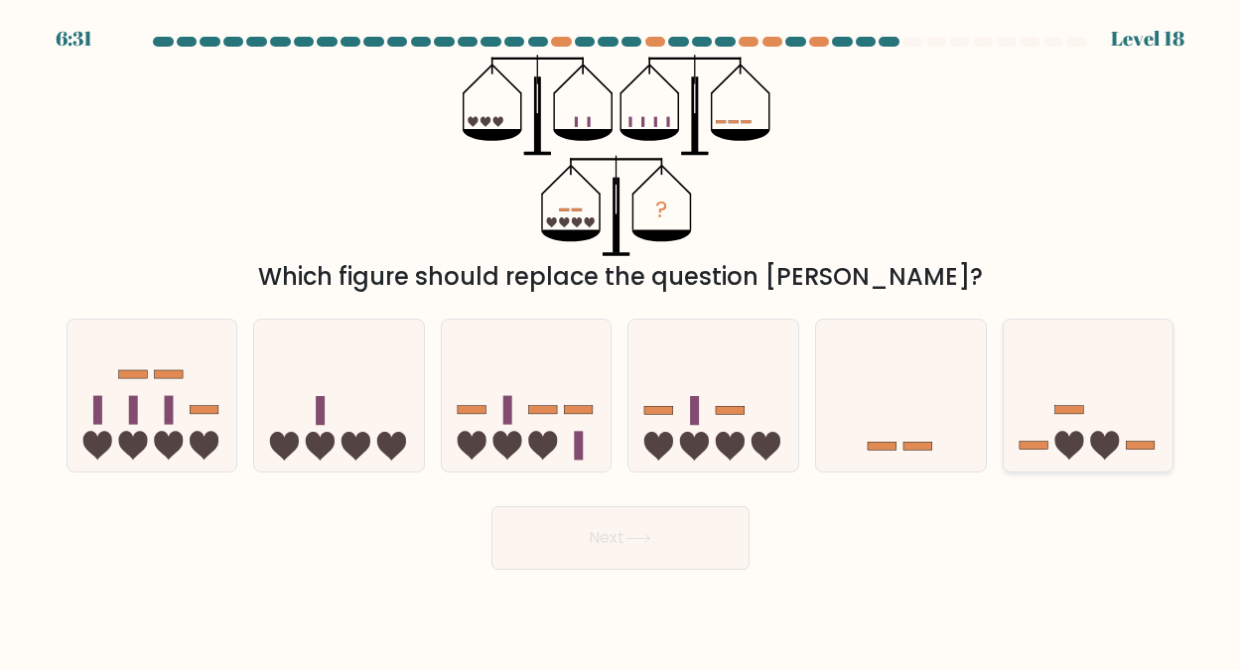
click at [1080, 384] on icon at bounding box center [1089, 395] width 170 height 140
click at [621, 340] on input "f." at bounding box center [620, 338] width 1 height 5
radio input "true"
click at [647, 535] on icon at bounding box center [637, 538] width 27 height 11
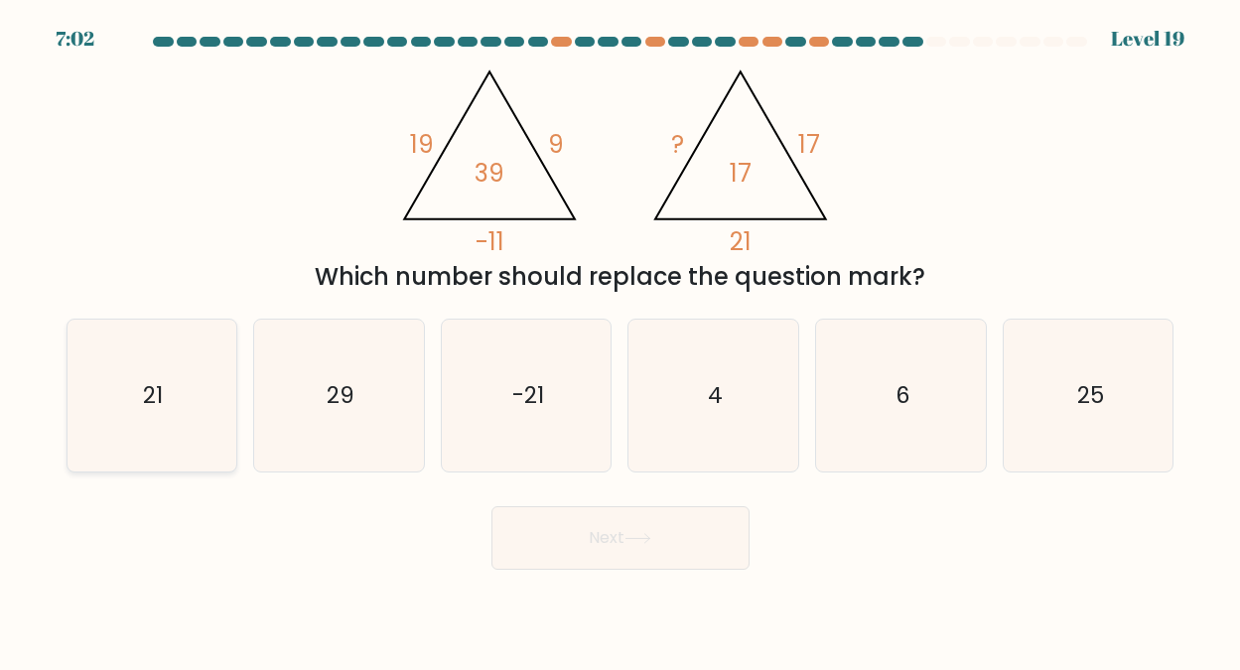
click at [164, 393] on icon "21" at bounding box center [151, 396] width 152 height 152
click at [620, 340] on input "a. 21" at bounding box center [620, 338] width 1 height 5
radio input "true"
click at [616, 533] on button "Next" at bounding box center [620, 538] width 258 height 64
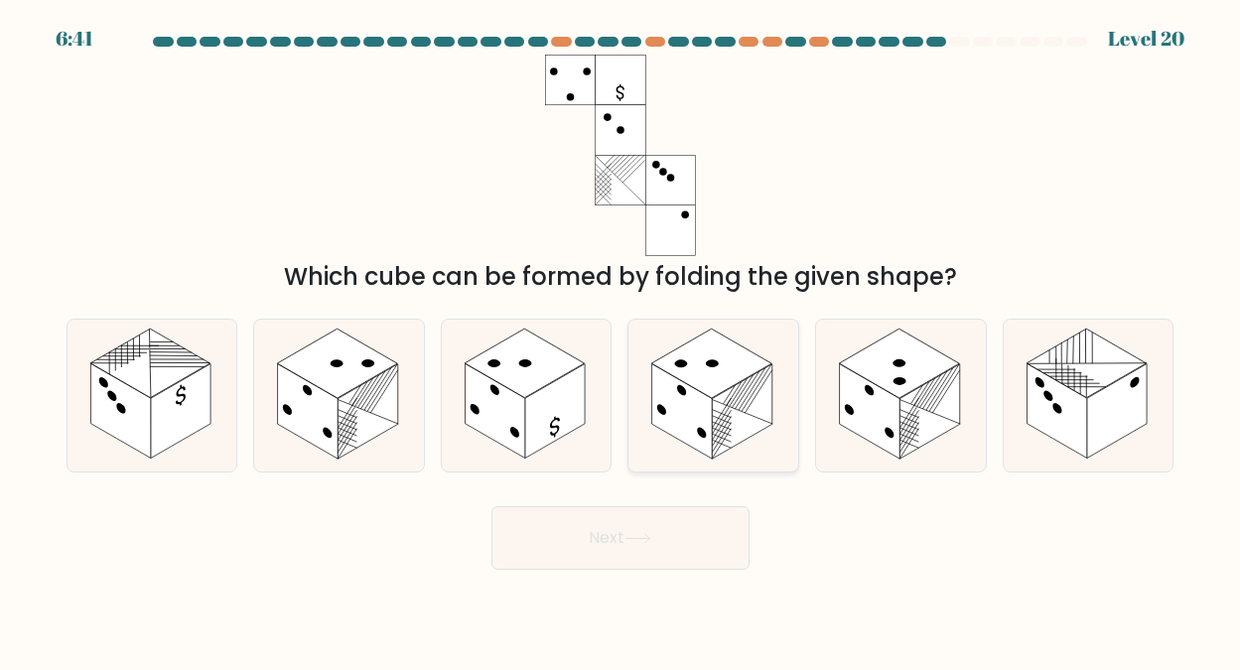
click at [711, 360] on circle at bounding box center [713, 363] width 18 height 11
click at [621, 340] on input "d." at bounding box center [620, 338] width 1 height 5
radio input "true"
click at [612, 531] on button "Next" at bounding box center [620, 538] width 258 height 64
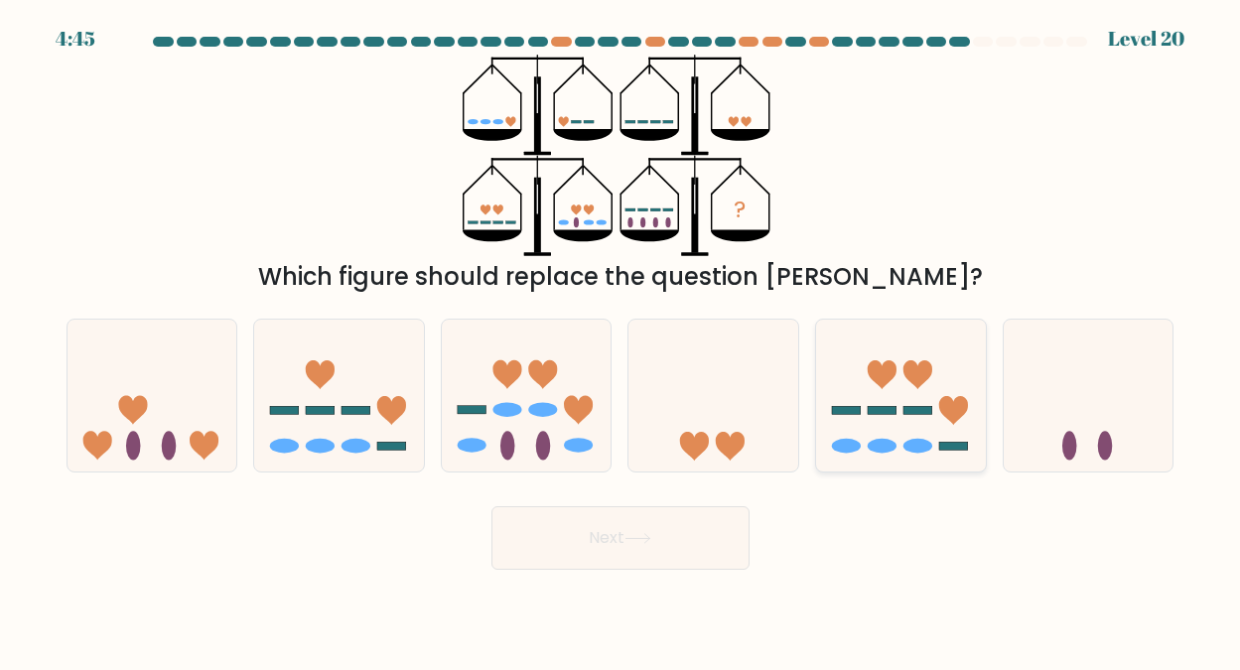
click at [856, 373] on icon at bounding box center [901, 395] width 170 height 140
click at [621, 340] on input "e." at bounding box center [620, 338] width 1 height 5
radio input "true"
click at [607, 541] on button "Next" at bounding box center [620, 538] width 258 height 64
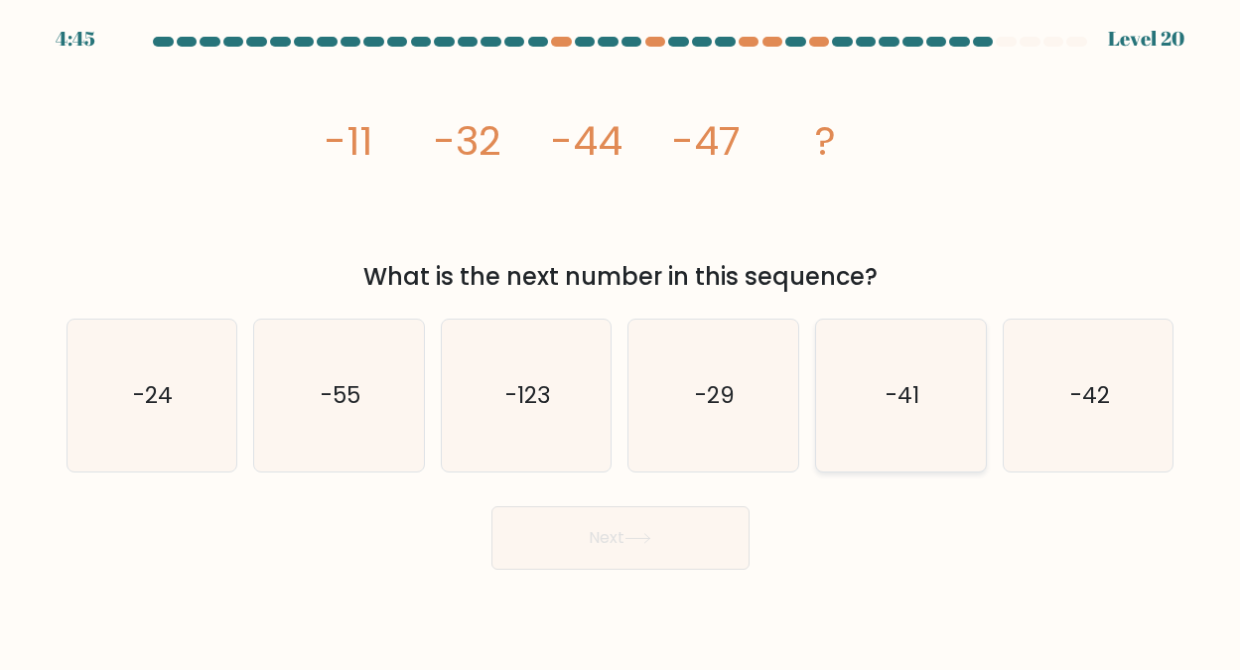
click at [905, 377] on icon "-41" at bounding box center [901, 396] width 152 height 152
click at [621, 340] on input "e. -41" at bounding box center [620, 338] width 1 height 5
radio input "true"
click at [603, 535] on button "Next" at bounding box center [620, 538] width 258 height 64
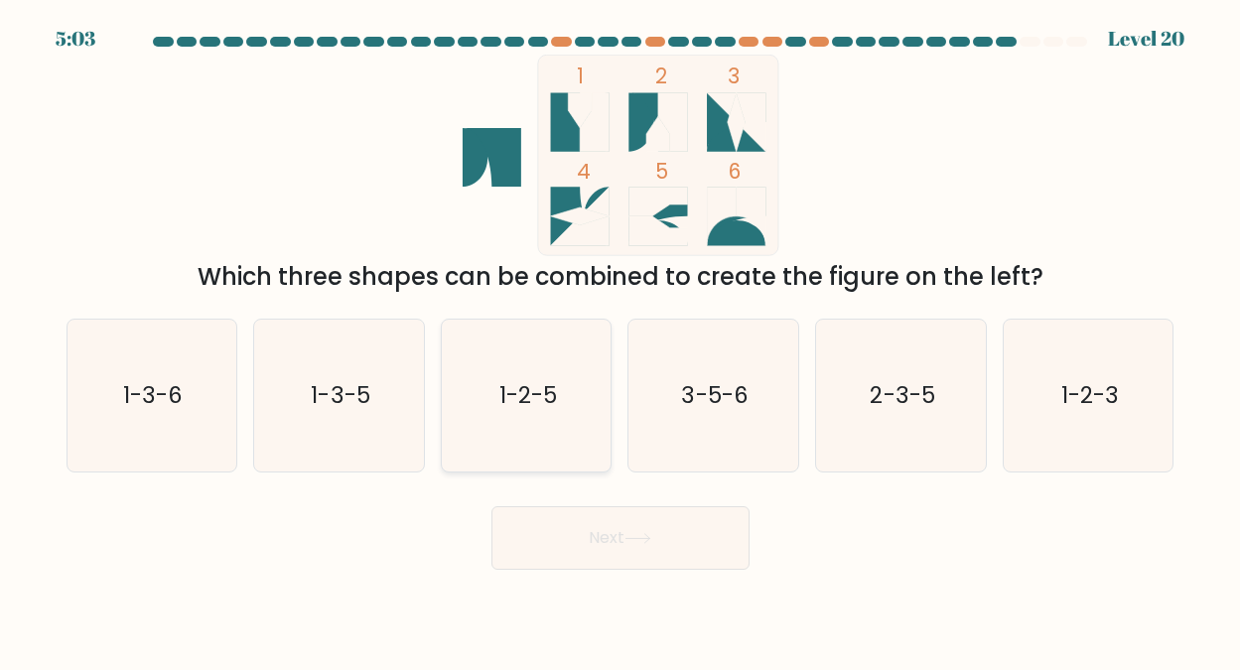
click at [523, 398] on text "1-2-5" at bounding box center [528, 395] width 58 height 32
click at [620, 340] on input "c. 1-2-5" at bounding box center [620, 338] width 1 height 5
radio input "true"
click at [623, 535] on button "Next" at bounding box center [620, 538] width 258 height 64
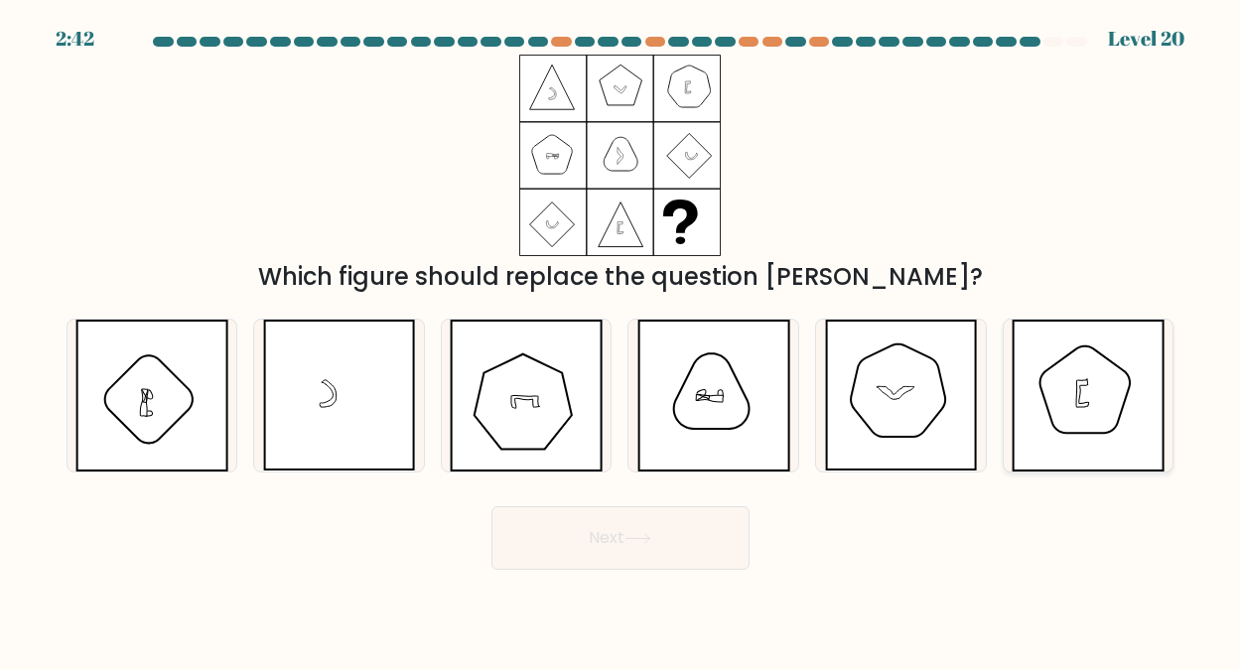
click at [1100, 385] on icon at bounding box center [1087, 396] width 153 height 152
click at [621, 340] on input "f." at bounding box center [620, 338] width 1 height 5
radio input "true"
click at [605, 535] on button "Next" at bounding box center [620, 538] width 258 height 64
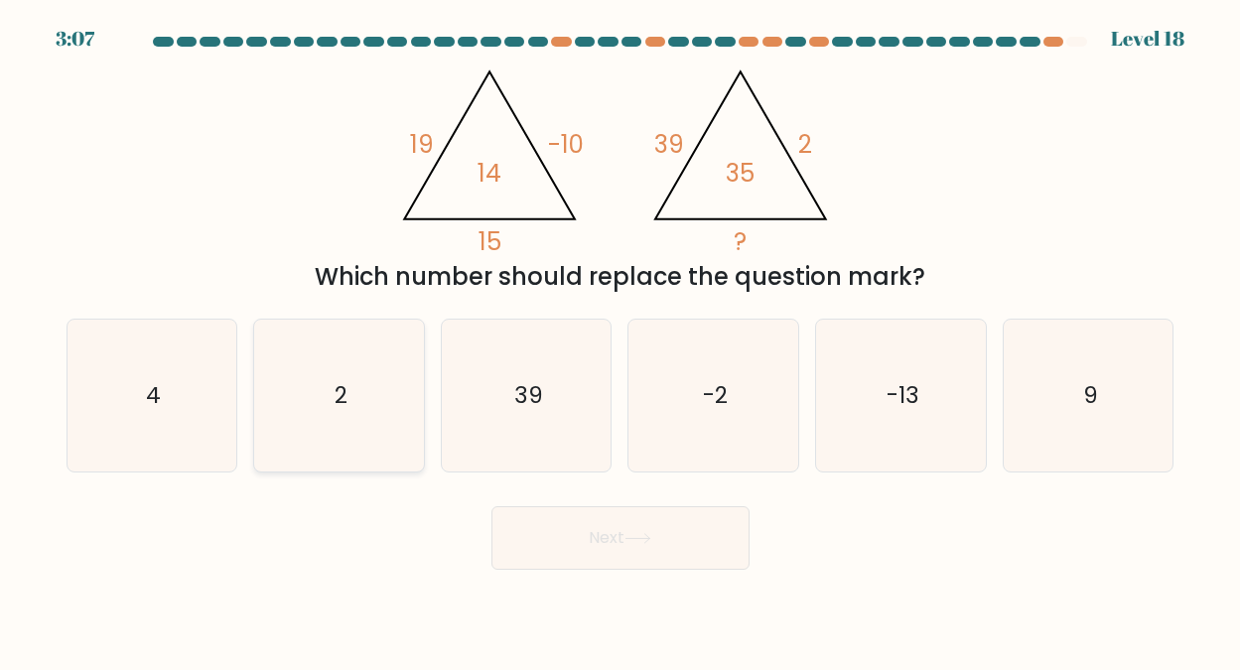
click at [348, 403] on icon "2" at bounding box center [339, 396] width 152 height 152
click at [620, 340] on input "b. 2" at bounding box center [620, 338] width 1 height 5
radio input "true"
click at [593, 534] on button "Next" at bounding box center [620, 538] width 258 height 64
